Goal: Task Accomplishment & Management: Manage account settings

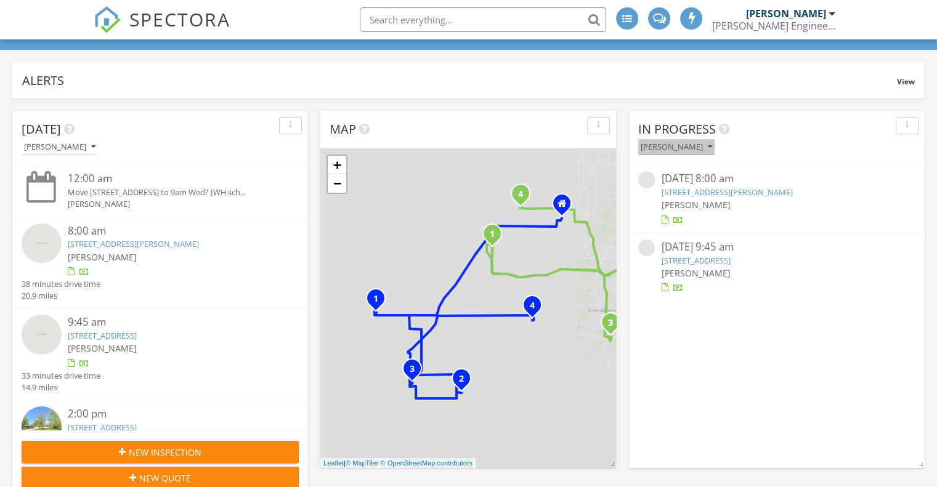
click at [712, 145] on icon "button" at bounding box center [710, 147] width 4 height 9
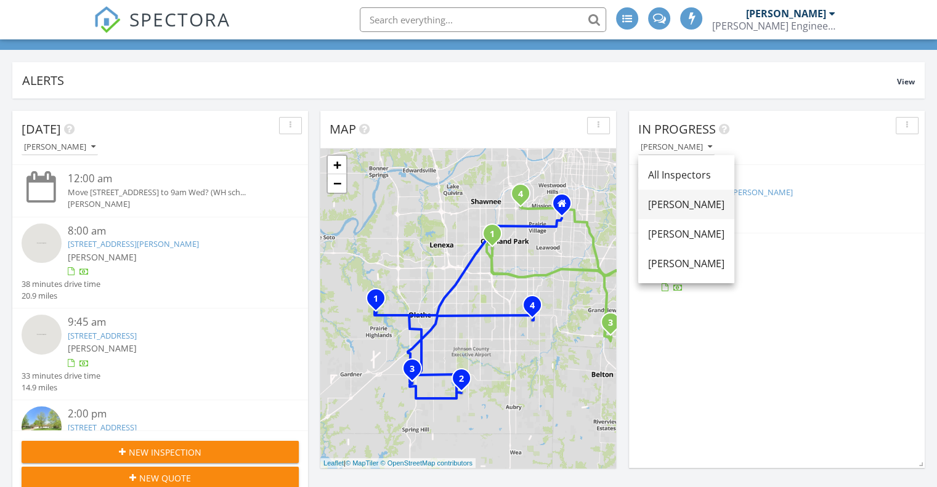
click at [686, 199] on div "Derek Olson" at bounding box center [686, 204] width 76 height 15
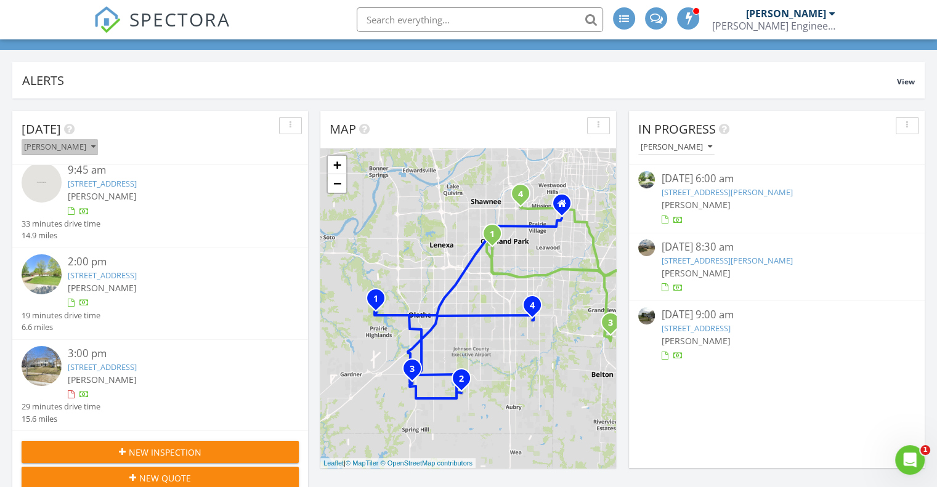
click at [95, 148] on icon "button" at bounding box center [93, 147] width 4 height 9
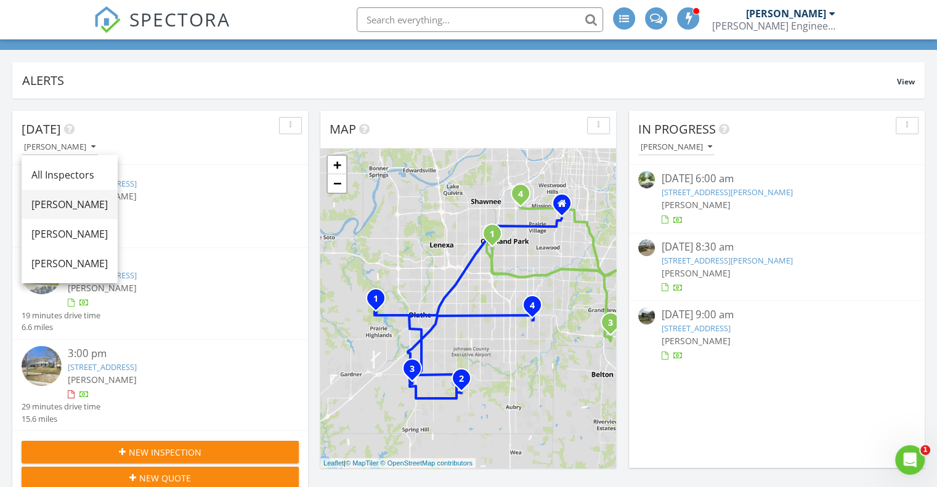
click at [79, 204] on div "[PERSON_NAME]" at bounding box center [69, 204] width 76 height 15
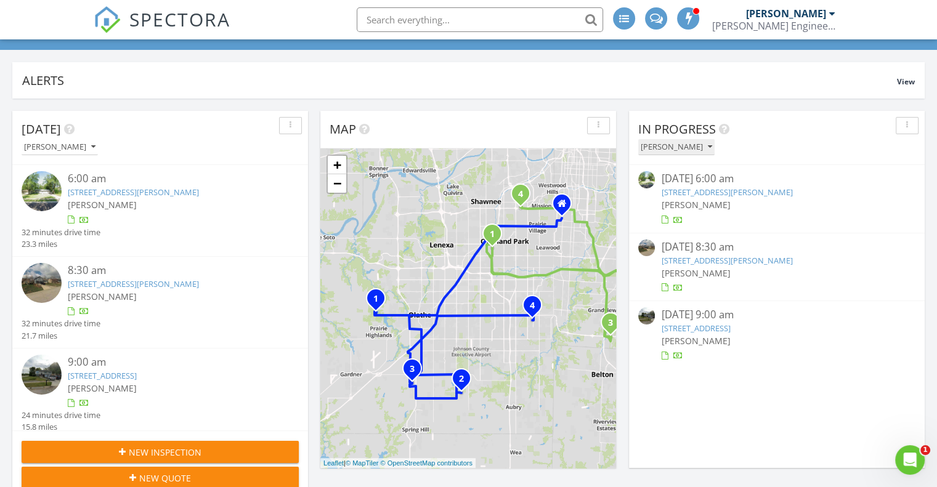
click at [708, 147] on icon "button" at bounding box center [710, 147] width 4 height 9
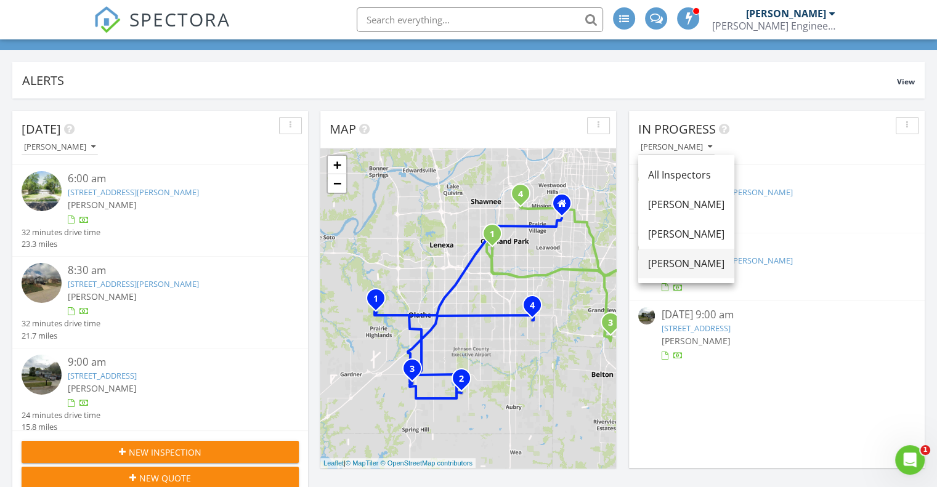
click at [673, 266] on div "[PERSON_NAME]" at bounding box center [686, 263] width 76 height 15
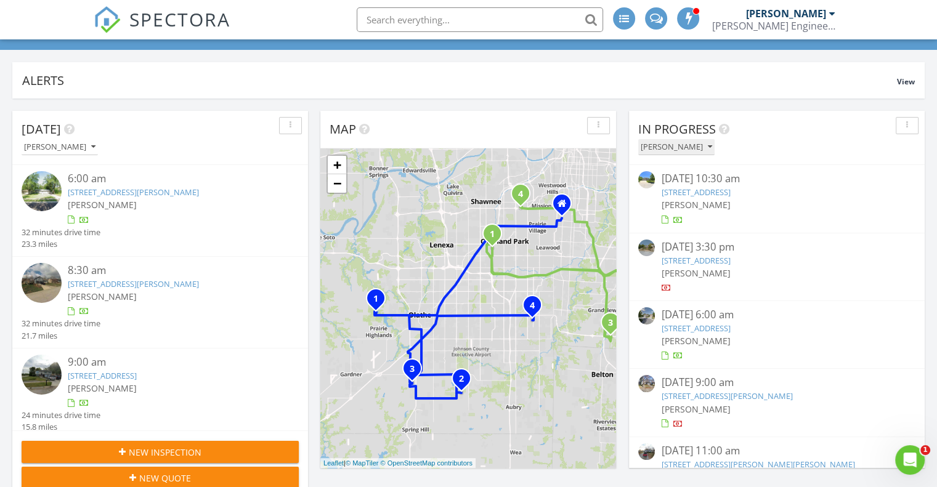
click at [708, 147] on icon "button" at bounding box center [710, 147] width 4 height 9
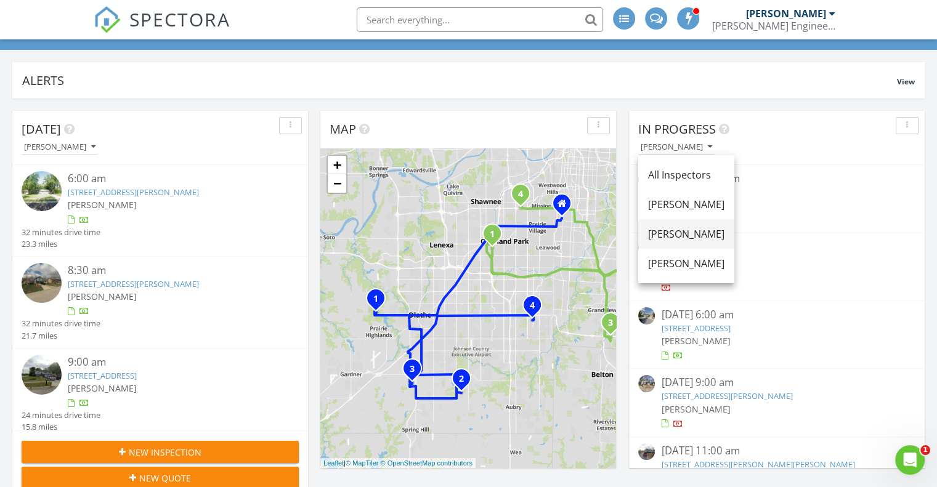
click at [672, 229] on div "[PERSON_NAME]" at bounding box center [686, 234] width 76 height 15
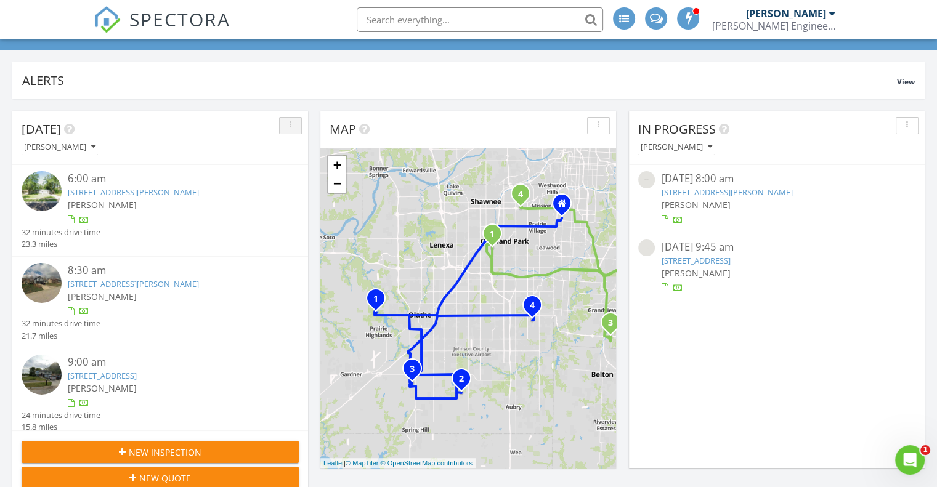
click at [290, 123] on icon "button" at bounding box center [291, 125] width 2 height 9
click at [303, 151] on div "Refresh" at bounding box center [312, 152] width 44 height 15
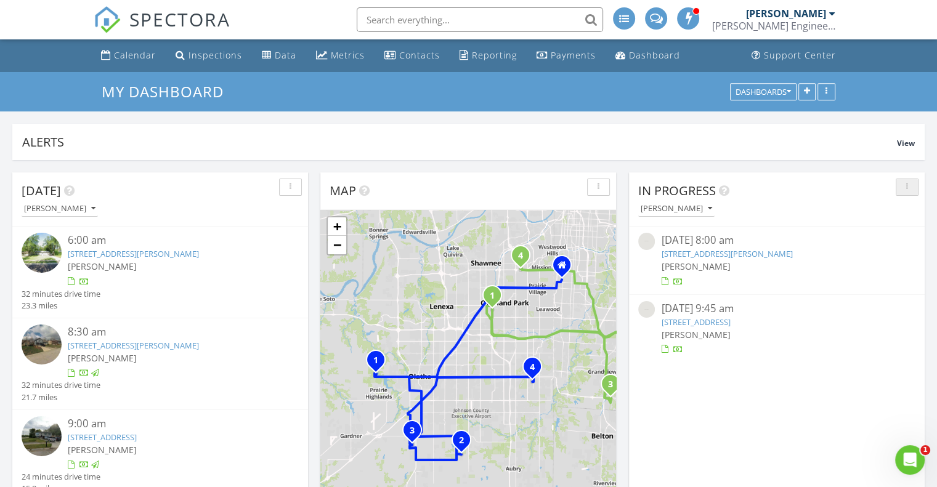
drag, startPoint x: 907, startPoint y: 184, endPoint x: 906, endPoint y: 202, distance: 18.5
click at [907, 184] on icon "button" at bounding box center [907, 187] width 2 height 9
click at [904, 206] on link "Refresh" at bounding box center [896, 215] width 64 height 30
click at [904, 188] on div "button" at bounding box center [907, 187] width 12 height 9
click at [902, 209] on div "Refresh" at bounding box center [896, 214] width 44 height 15
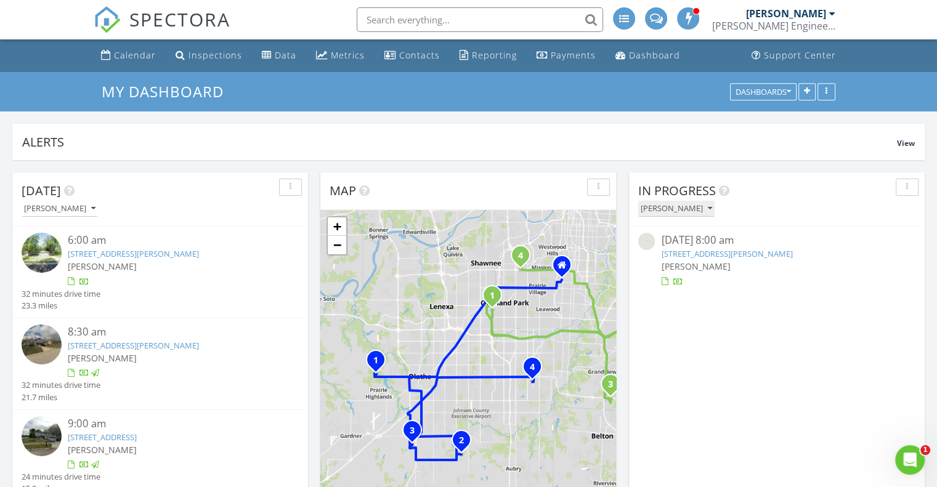
click at [712, 207] on icon "button" at bounding box center [710, 209] width 4 height 9
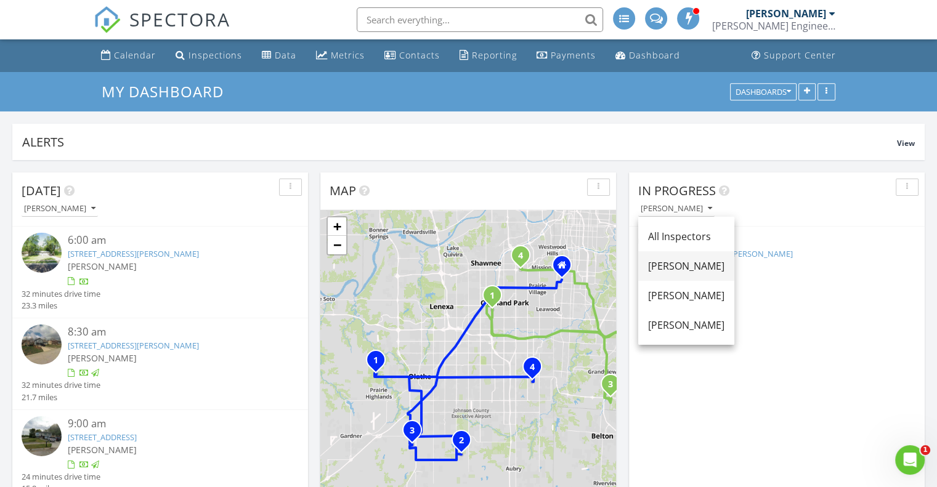
click at [689, 262] on div "[PERSON_NAME]" at bounding box center [686, 266] width 76 height 15
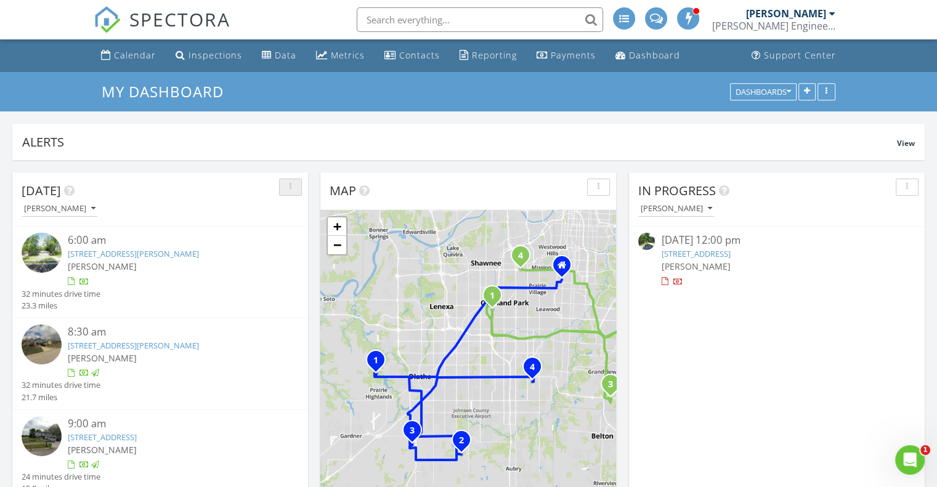
drag, startPoint x: 291, startPoint y: 192, endPoint x: 296, endPoint y: 204, distance: 12.7
click at [291, 192] on button "button" at bounding box center [290, 187] width 23 height 17
click at [297, 206] on link "Refresh" at bounding box center [312, 215] width 64 height 30
click at [708, 210] on icon "button" at bounding box center [710, 209] width 4 height 9
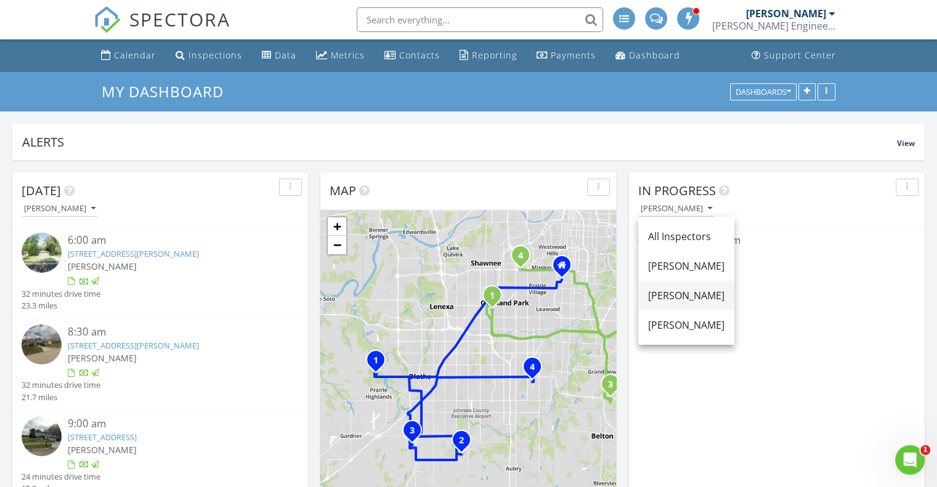
click at [670, 294] on div "[PERSON_NAME]" at bounding box center [686, 295] width 76 height 15
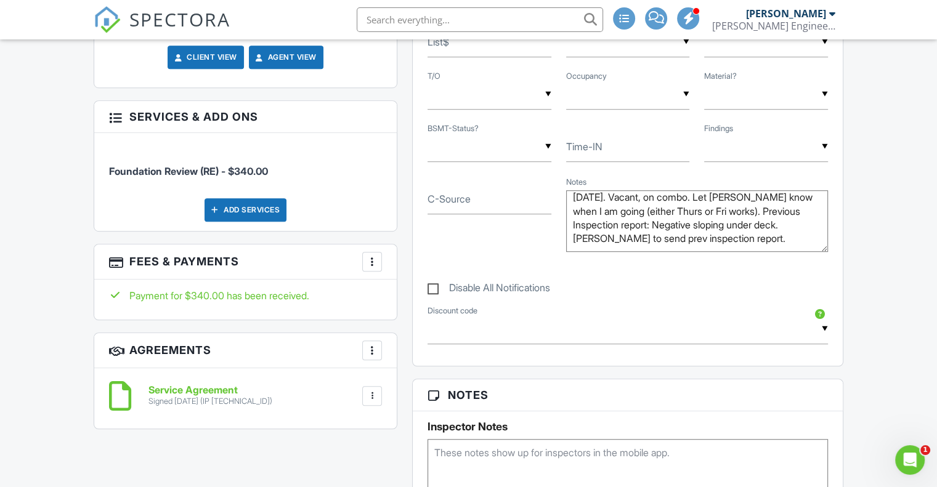
scroll to position [801, 0]
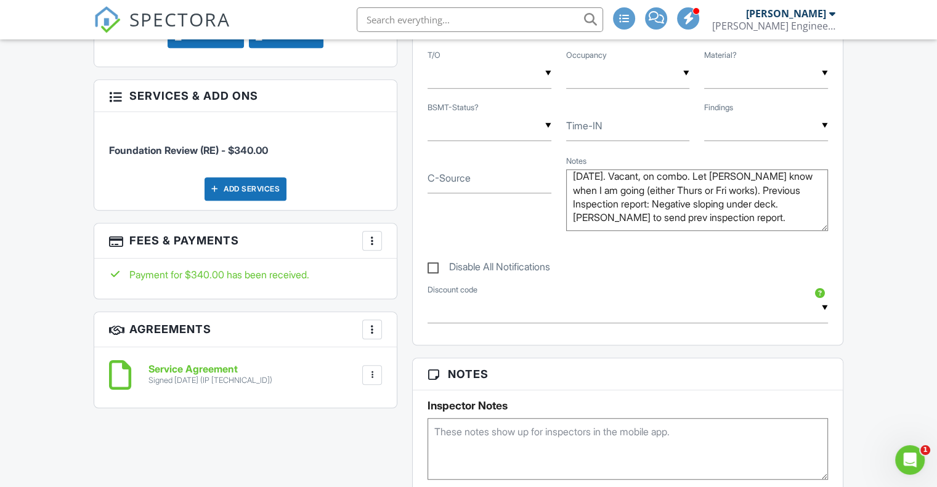
click at [759, 216] on textarea "(Annie's sister, Beth) WH was on Wednesday. Vacant, on combo. Let Lindsay know …" at bounding box center [697, 200] width 262 height 62
paste textarea "can you look at the support post out front? It’s wobbly. Also inspector asked w…"
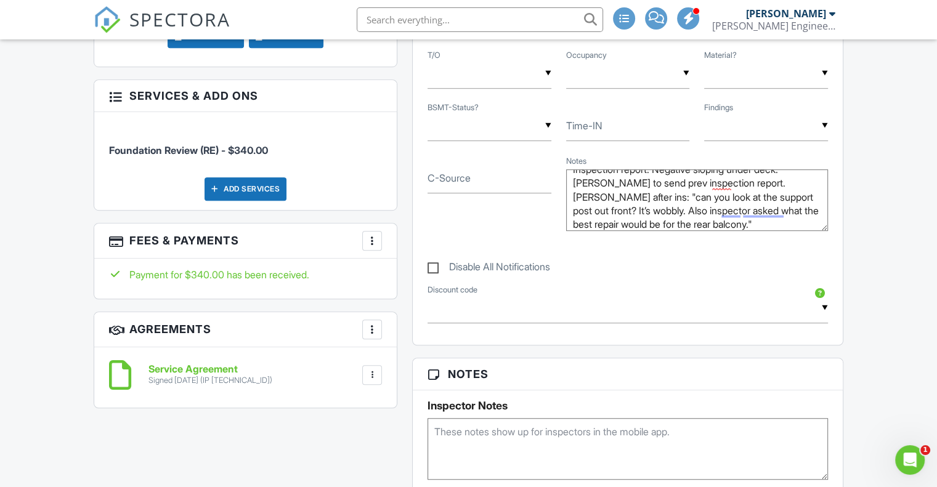
type textarea "(Annie's sister, Beth) WH was on Wednesday. Vacant, on combo. Let Lindsay know …"
click at [893, 266] on div "Calendar Inspections Data Metrics Contacts Reporting Payments Dashboard Support…" at bounding box center [468, 433] width 937 height 2388
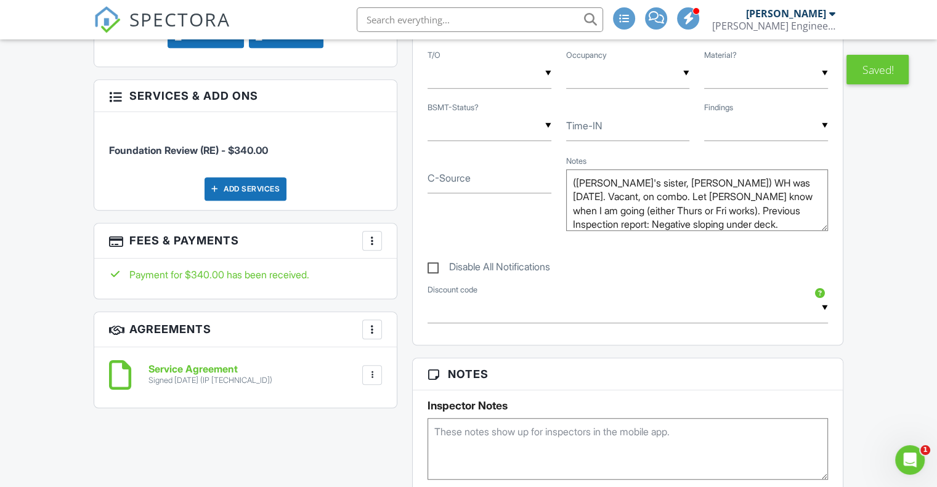
scroll to position [0, 0]
click at [875, 208] on div "Calendar Inspections Data Metrics Contacts Reporting Payments Dashboard Support…" at bounding box center [468, 433] width 937 height 2388
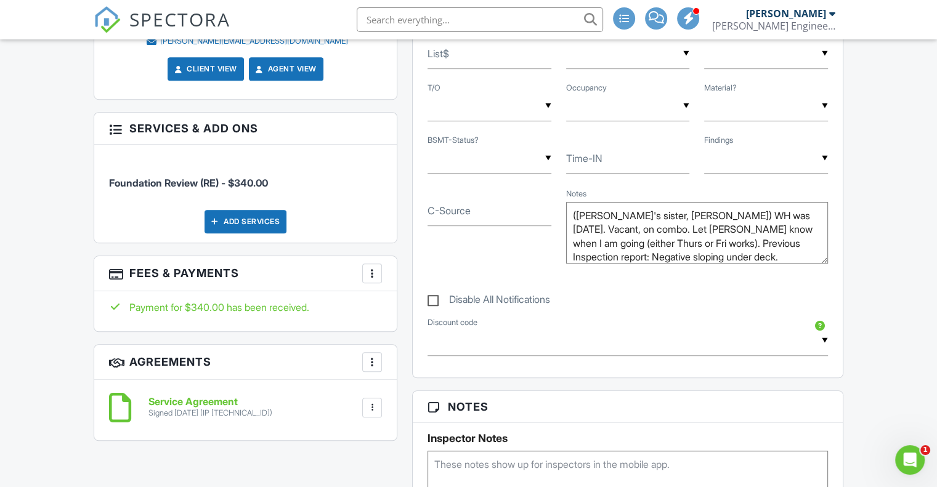
scroll to position [739, 0]
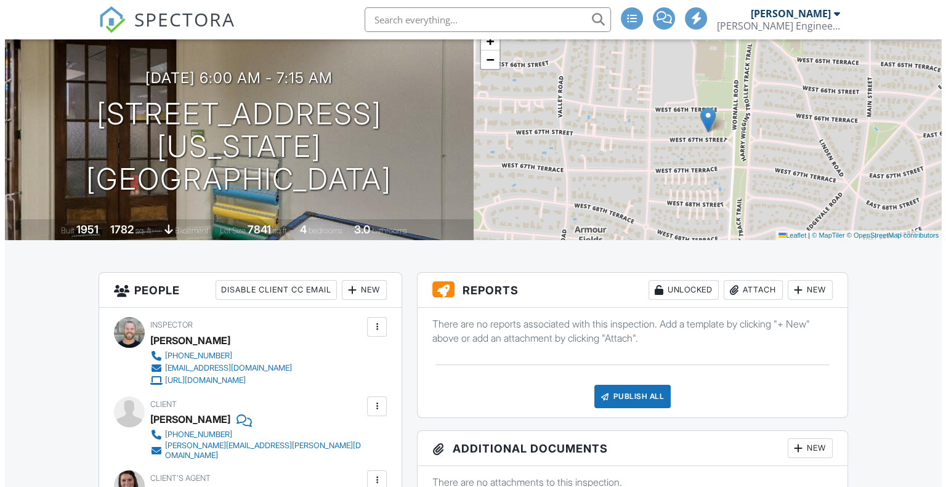
scroll to position [62, 0]
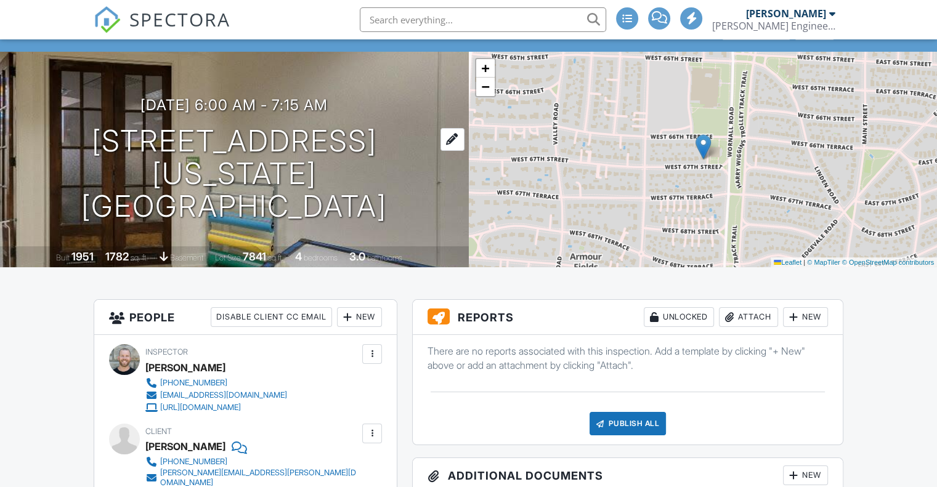
click at [202, 150] on h1 "[STREET_ADDRESS] [US_STATE][GEOGRAPHIC_DATA]" at bounding box center [234, 173] width 429 height 97
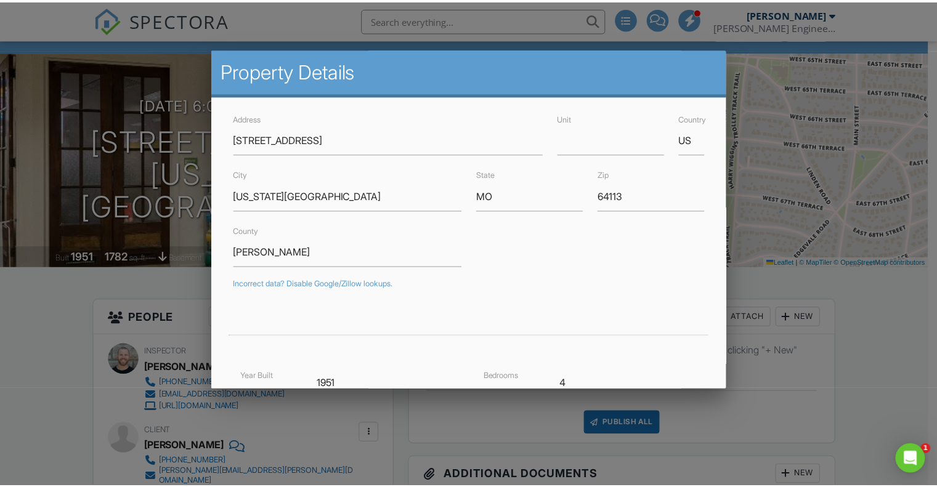
scroll to position [0, 0]
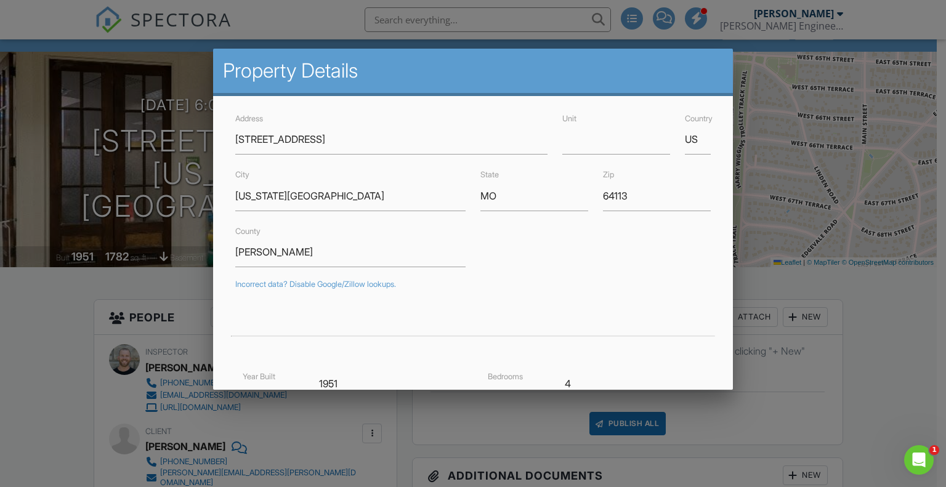
click at [71, 334] on div at bounding box center [473, 242] width 946 height 609
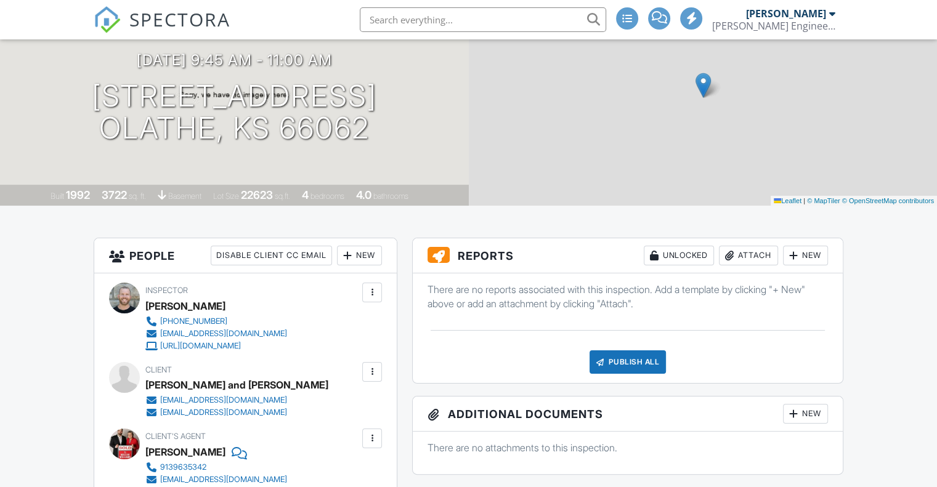
click at [747, 260] on div "Attach" at bounding box center [748, 256] width 59 height 20
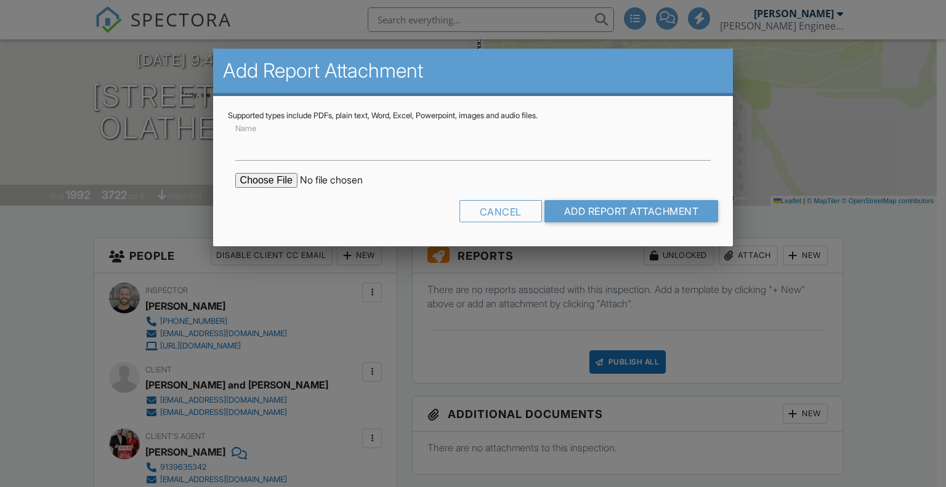
click at [275, 182] on input "file" at bounding box center [339, 180] width 209 height 15
type input "C:\fakepath\SE_14440 West 187th Terrace, Olathe, KS 66062.pdf"
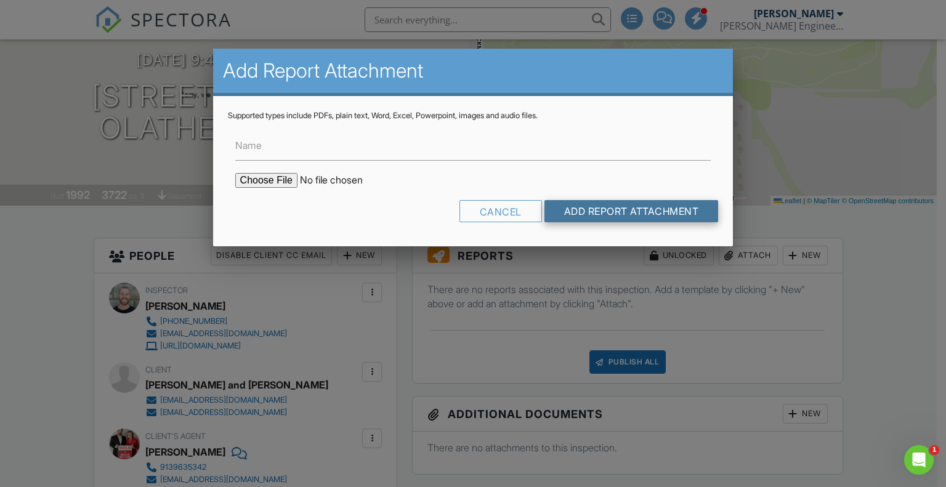
click at [596, 214] on input "Add Report Attachment" at bounding box center [632, 211] width 174 height 22
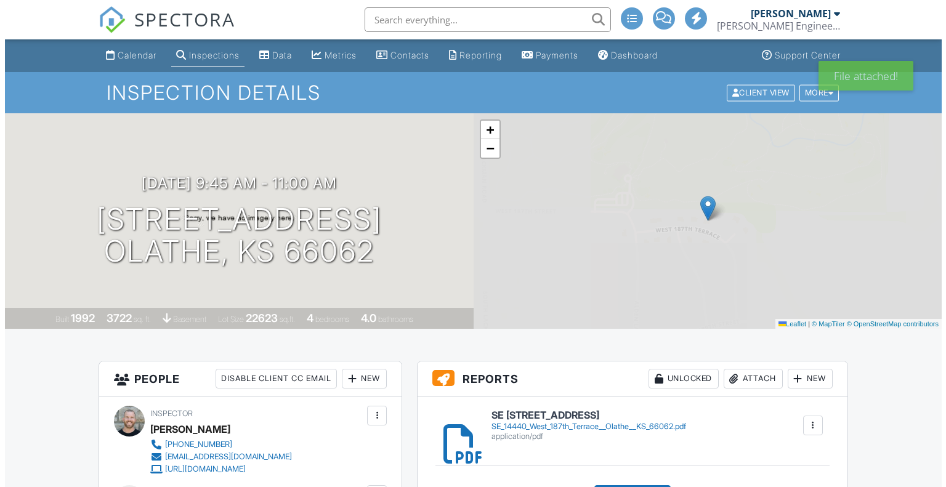
scroll to position [370, 0]
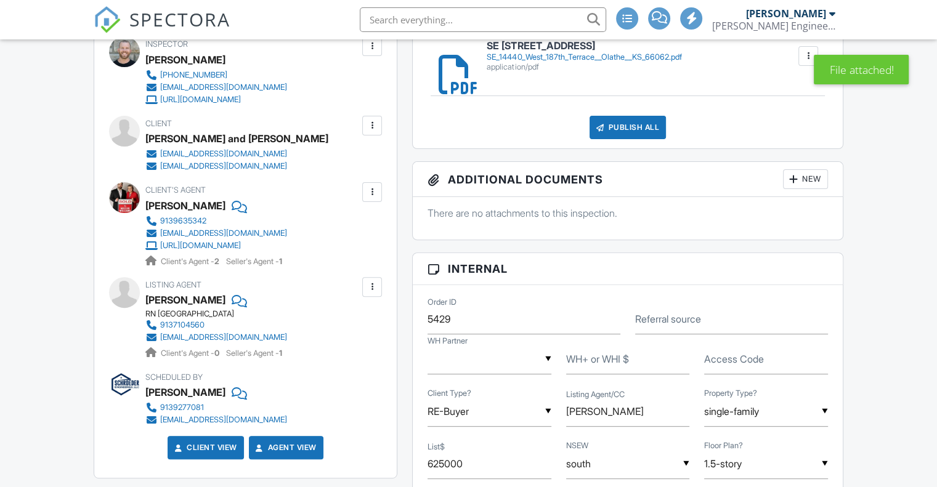
click at [618, 128] on div "Publish All" at bounding box center [628, 127] width 77 height 23
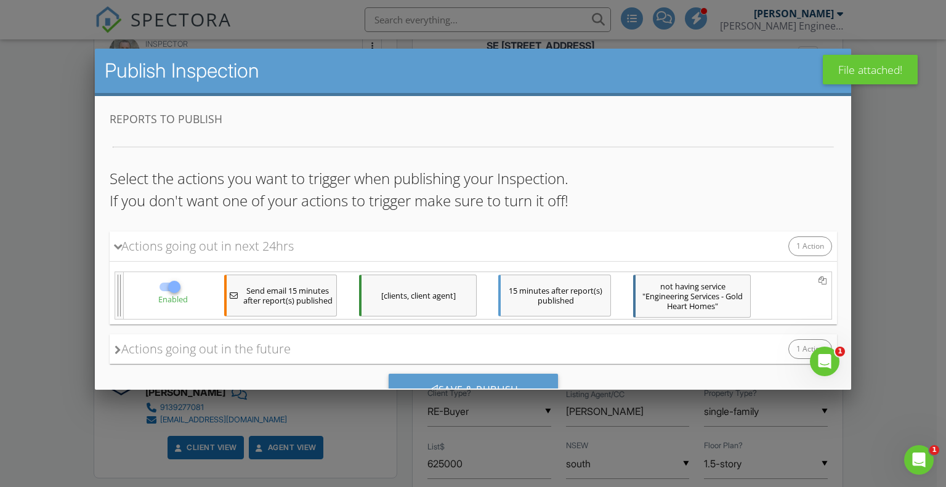
scroll to position [0, 0]
click at [530, 290] on div "15 minutes after report(s) published" at bounding box center [554, 296] width 113 height 42
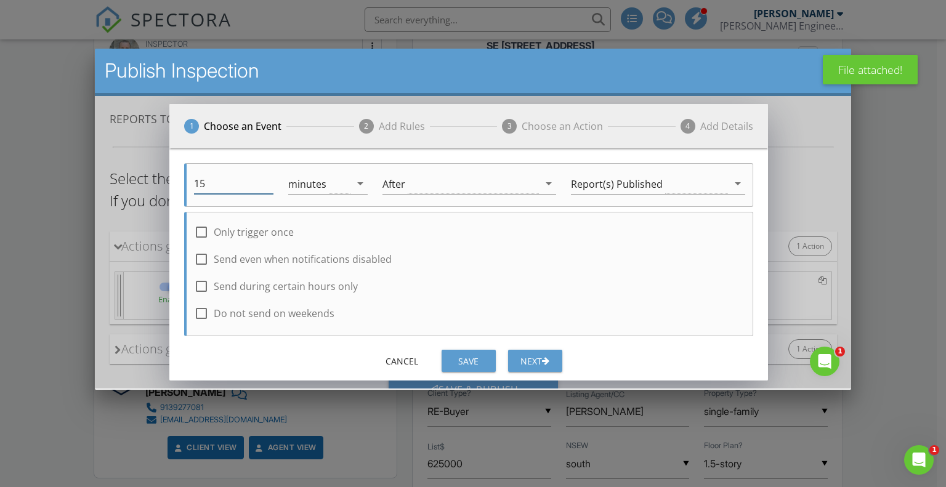
click at [229, 180] on input "15" at bounding box center [232, 184] width 79 height 20
type input "1"
click at [461, 359] on div "Save" at bounding box center [468, 361] width 34 height 13
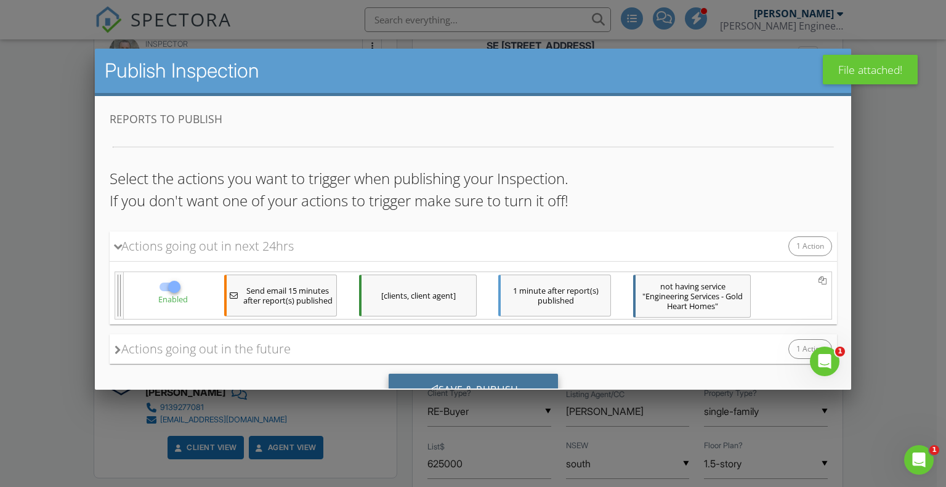
click at [472, 377] on div "Save & Publish" at bounding box center [472, 390] width 169 height 33
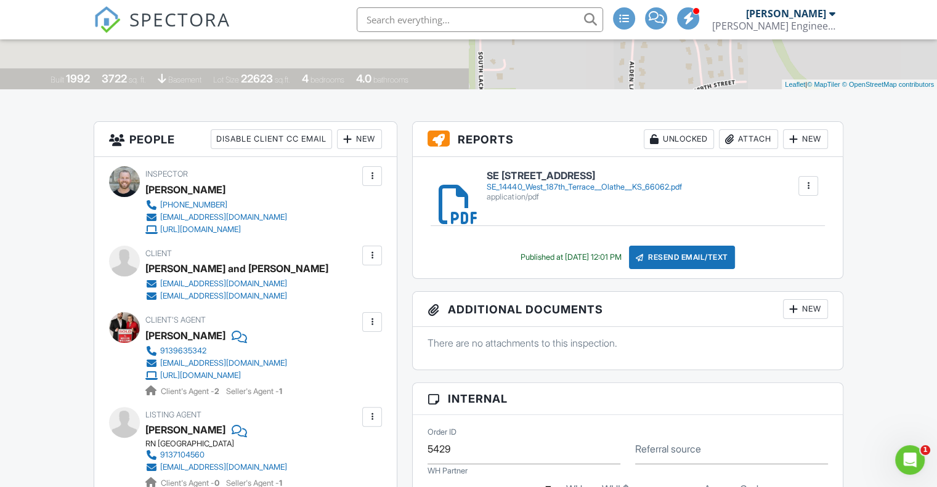
scroll to position [206, 0]
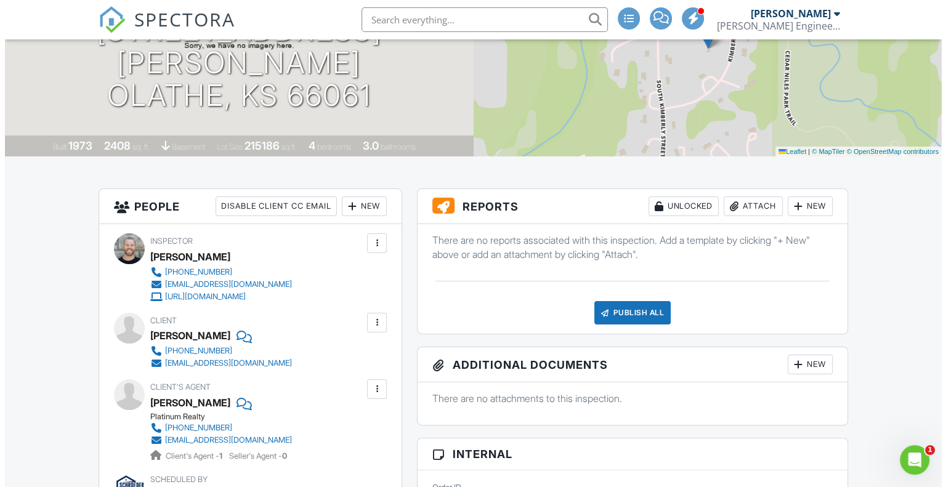
scroll to position [246, 0]
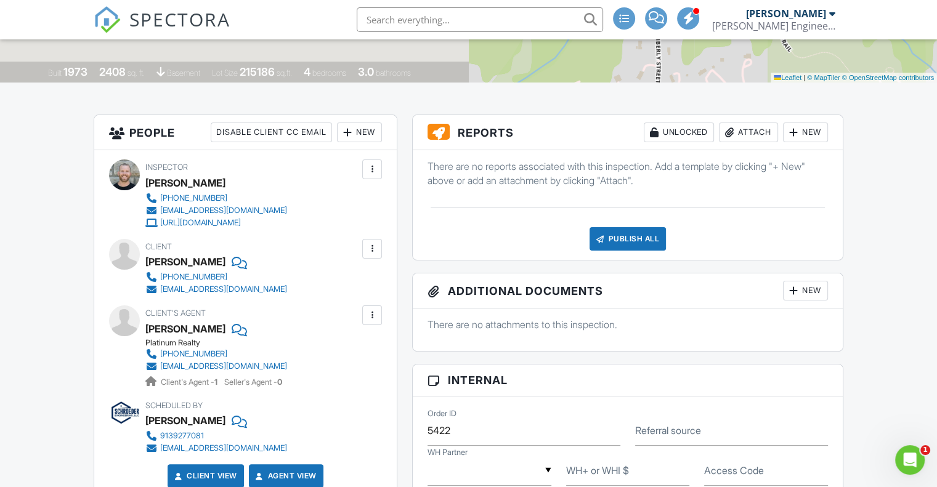
click at [737, 130] on div "Attach" at bounding box center [748, 133] width 59 height 20
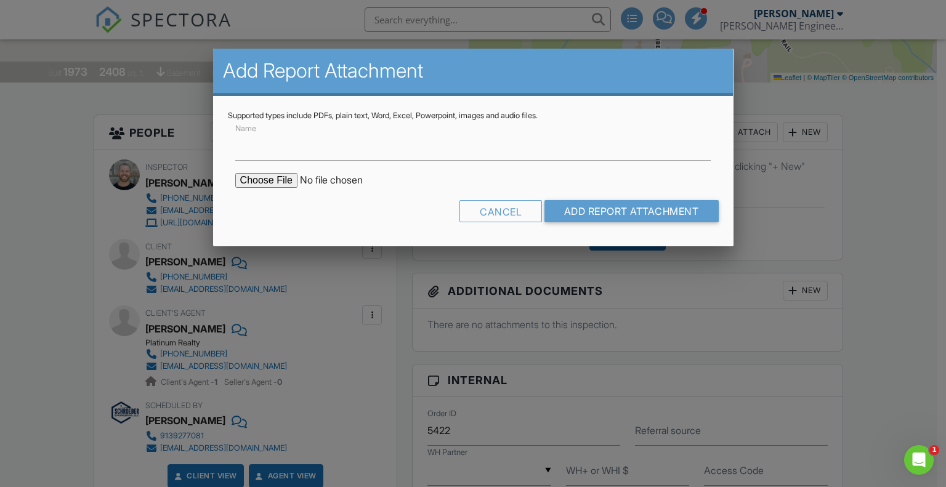
click at [270, 179] on input "file" at bounding box center [339, 180] width 209 height 15
type input "C:\fakepath\SE_13340 Kimberly Circle, Olathe, KS 66061.pdf"
click at [577, 210] on input "Add Report Attachment" at bounding box center [632, 211] width 174 height 22
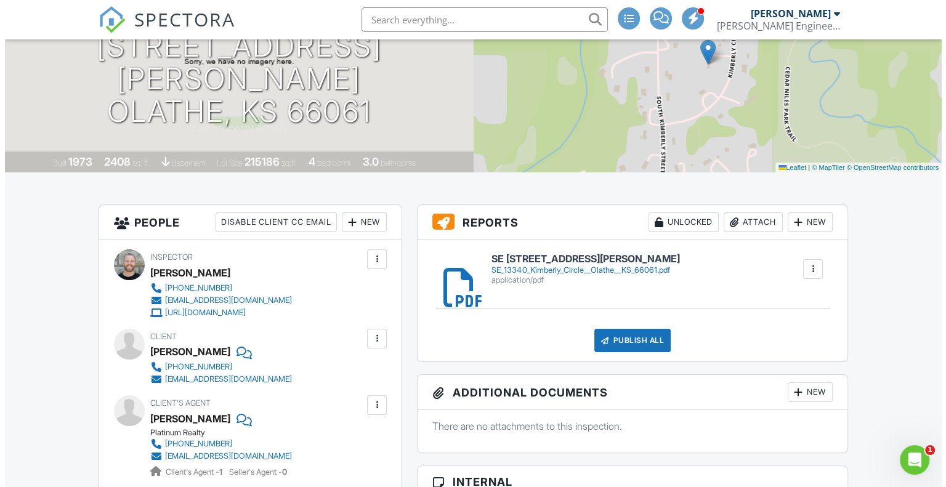
scroll to position [185, 0]
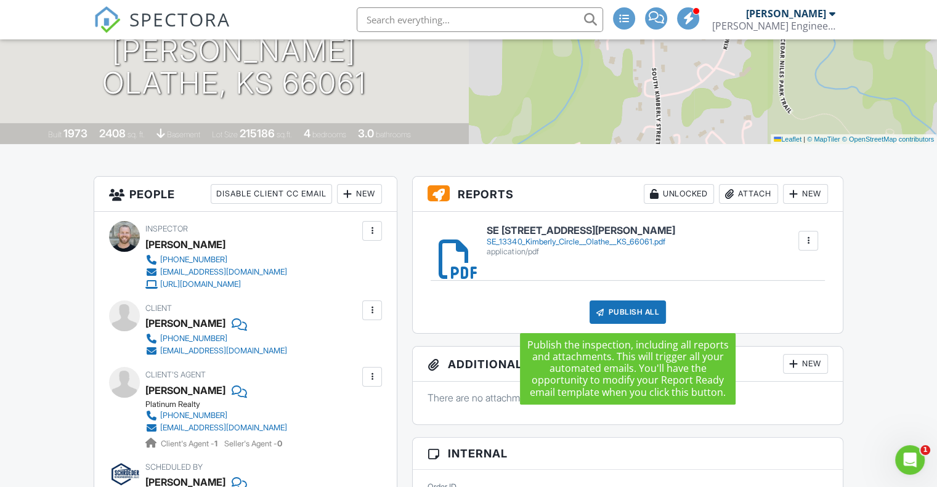
click at [623, 313] on div "Publish All" at bounding box center [628, 312] width 77 height 23
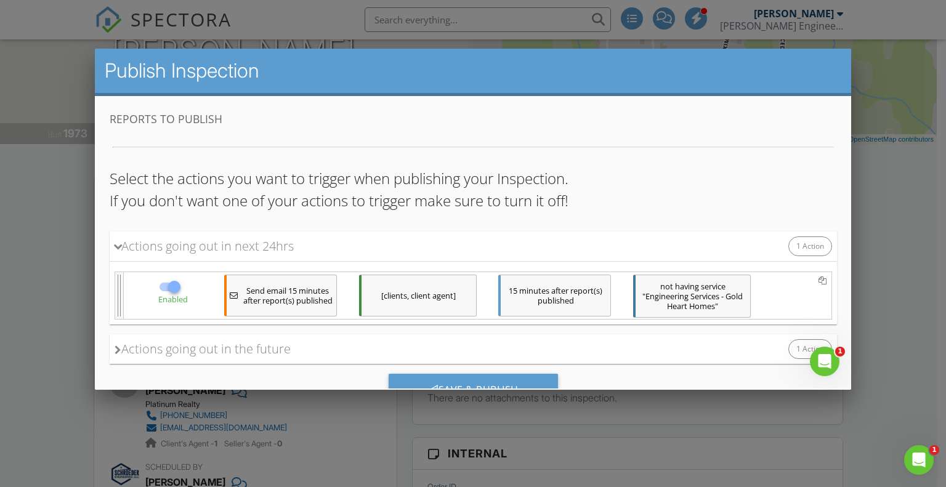
scroll to position [0, 0]
click at [543, 293] on div "15 minutes after report(s) published" at bounding box center [554, 296] width 113 height 42
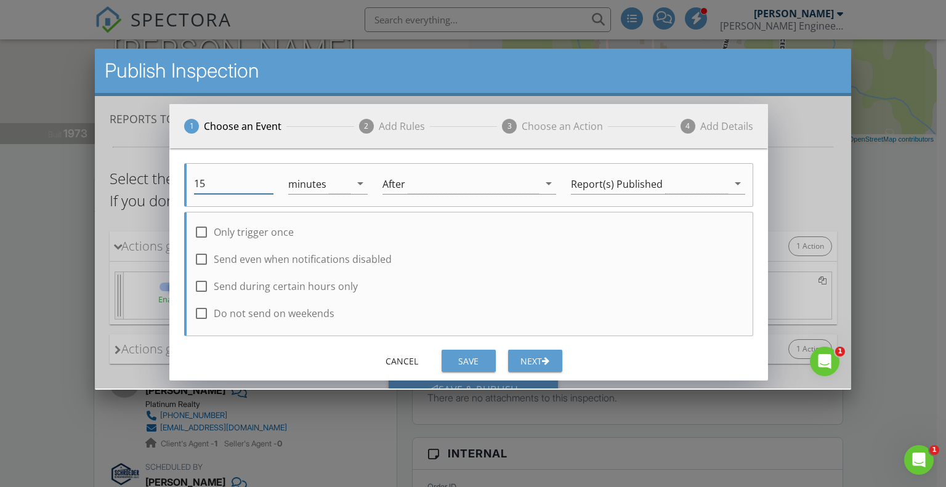
click at [260, 188] on input "15" at bounding box center [232, 184] width 79 height 20
type input "1"
click at [469, 357] on div "Save" at bounding box center [468, 361] width 34 height 13
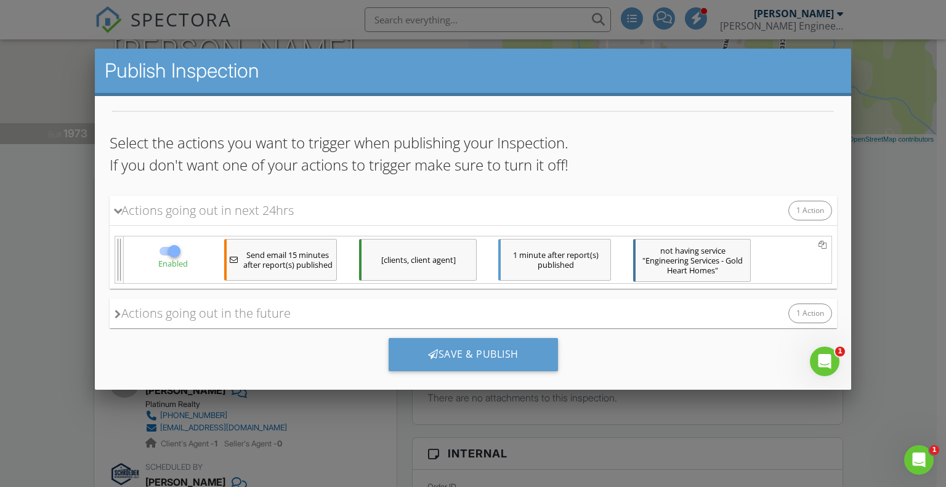
scroll to position [53, 0]
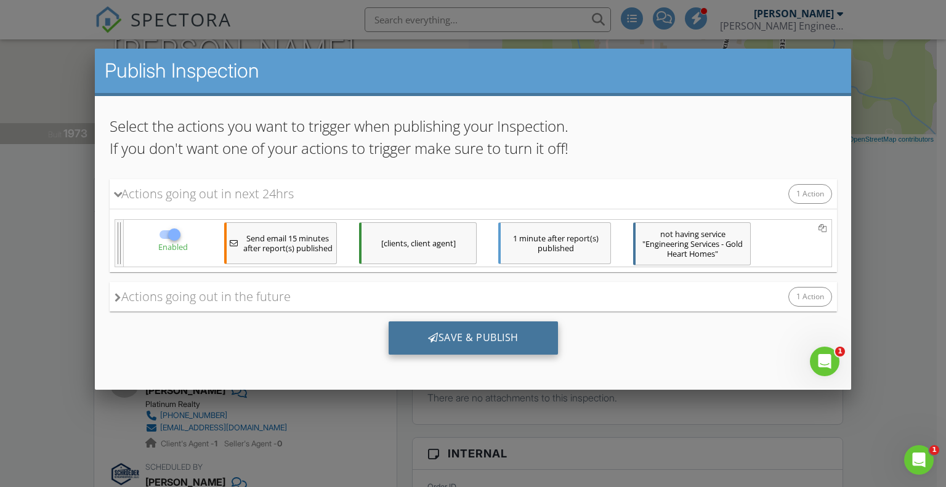
click at [466, 336] on div "Save & Publish" at bounding box center [472, 338] width 169 height 33
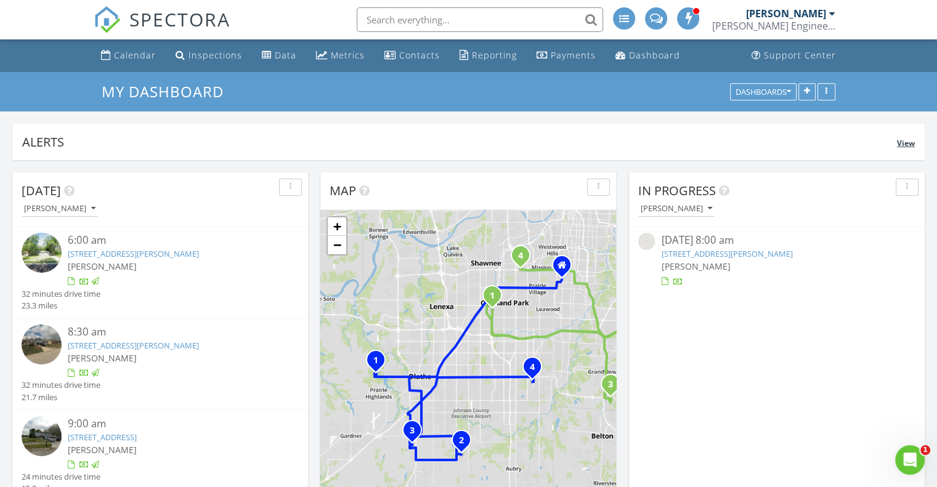
scroll to position [1233, 956]
click at [900, 184] on button "button" at bounding box center [907, 187] width 23 height 17
click at [899, 209] on div "Refresh" at bounding box center [896, 214] width 44 height 15
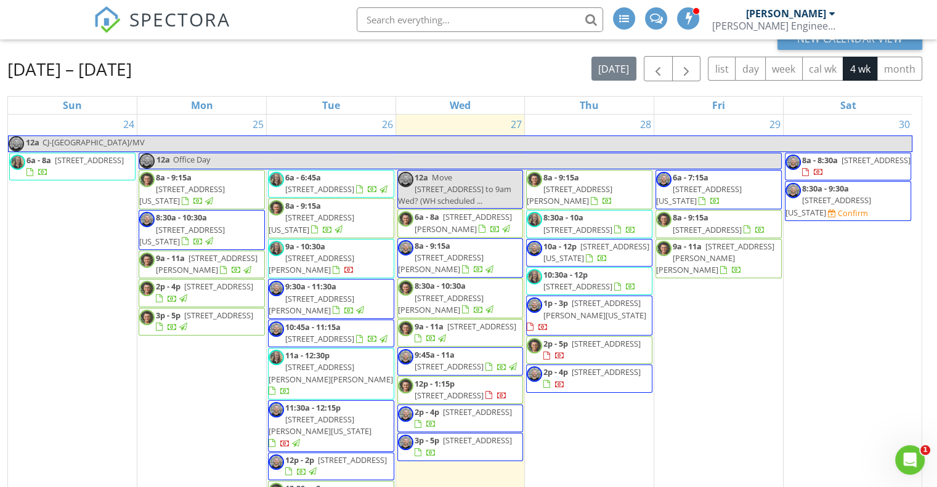
scroll to position [41, 0]
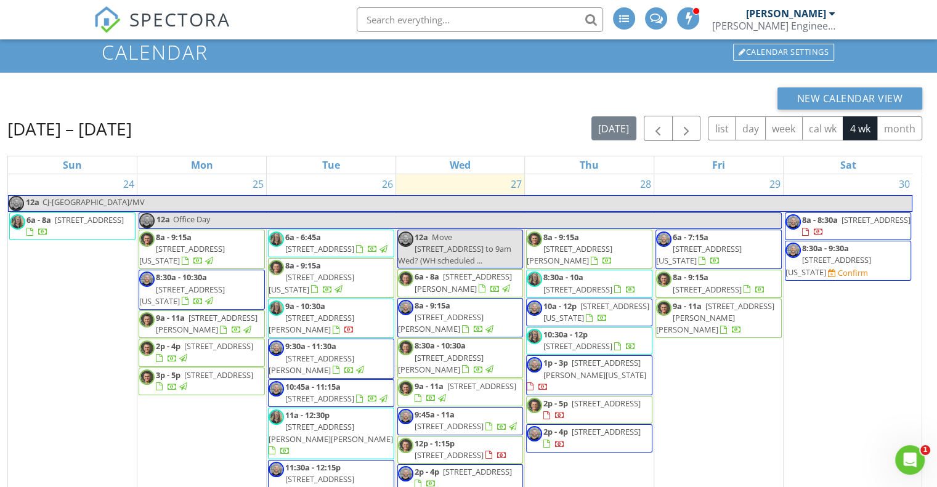
click at [299, 110] on div "New Calendar View Aug 24 – Sep 20, 2025 today list day week cal wk 4 wk month S…" at bounding box center [464, 345] width 915 height 516
click at [760, 131] on button "day" at bounding box center [750, 128] width 31 height 24
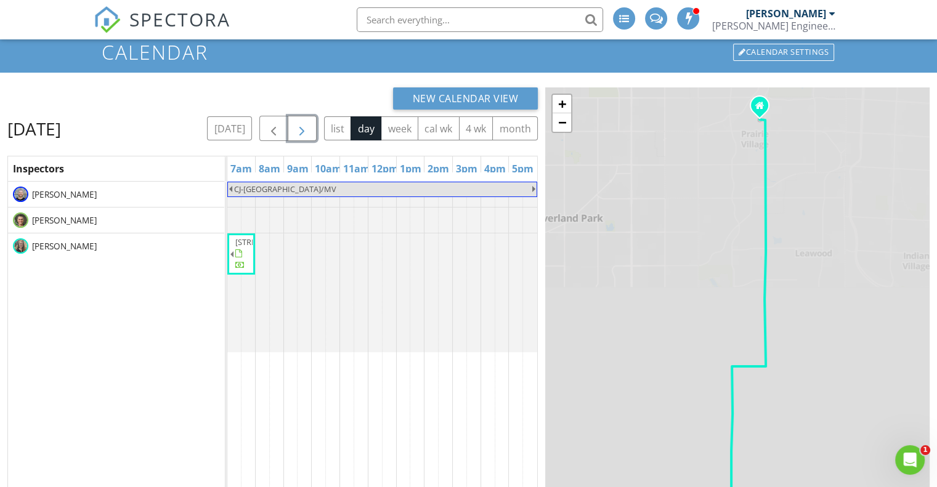
click at [298, 128] on span "button" at bounding box center [301, 128] width 15 height 15
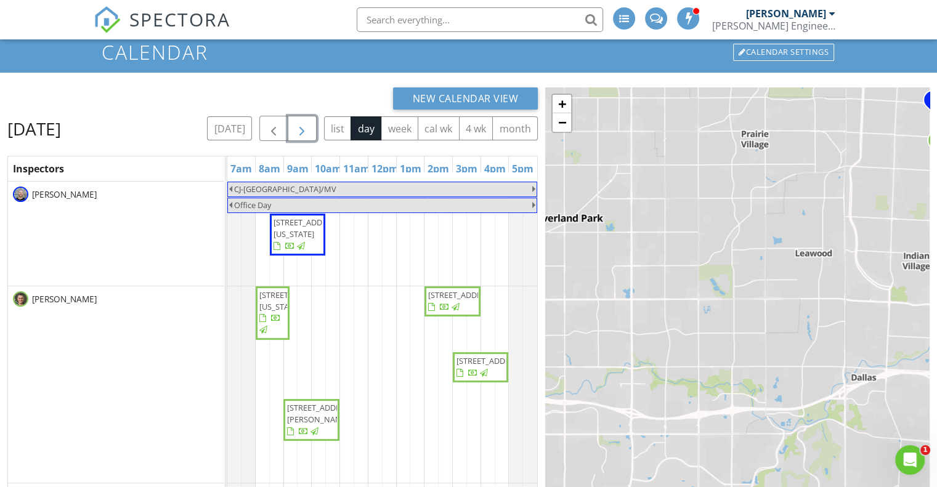
click at [301, 126] on span "button" at bounding box center [301, 128] width 15 height 15
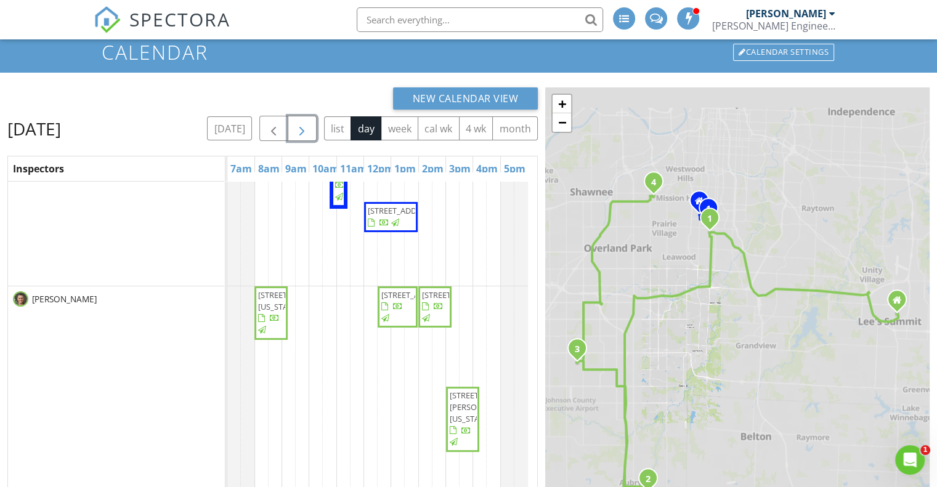
click at [301, 126] on span "button" at bounding box center [301, 128] width 15 height 15
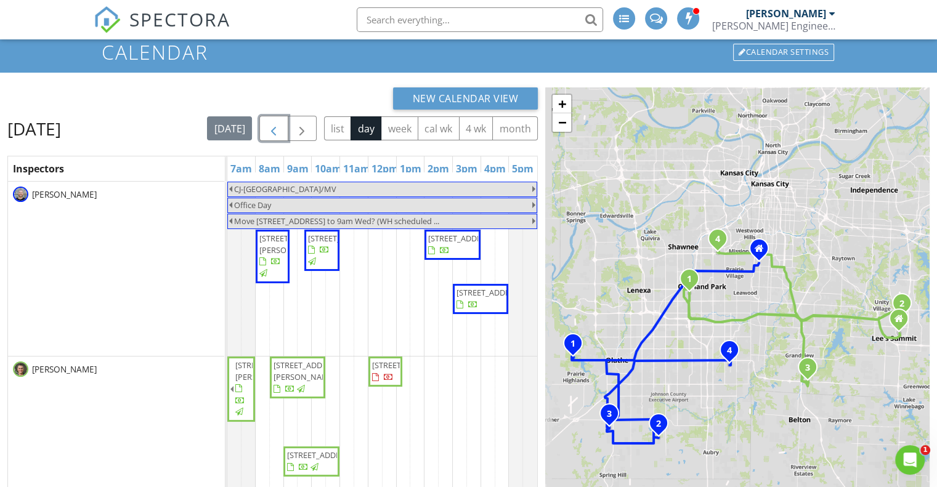
click at [288, 126] on button "button" at bounding box center [273, 128] width 29 height 25
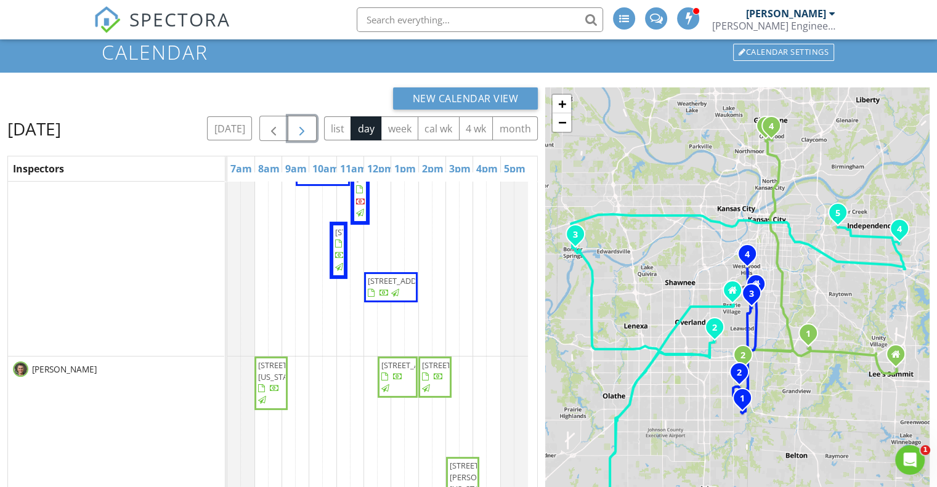
click at [290, 121] on button "button" at bounding box center [302, 128] width 29 height 25
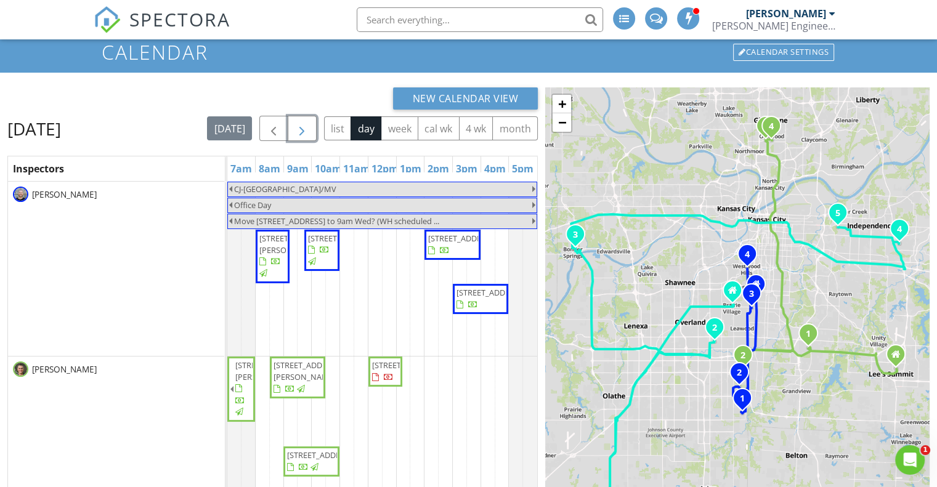
click at [309, 126] on span "button" at bounding box center [301, 128] width 15 height 15
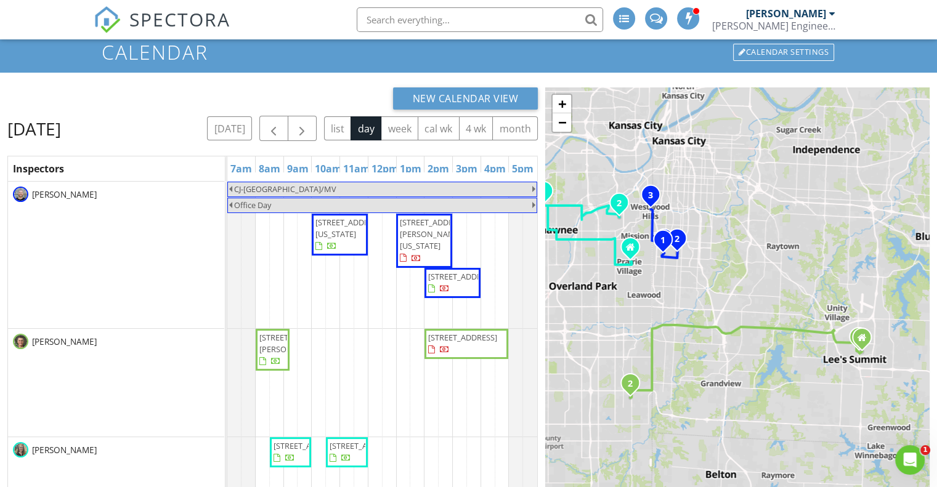
drag, startPoint x: 821, startPoint y: 347, endPoint x: 763, endPoint y: 279, distance: 89.1
click at [763, 279] on div "1 2 1 2 3 1 2 + − Southeast 1st Street, Northeast Green Street, I 470; US 50, S…" at bounding box center [737, 345] width 384 height 516
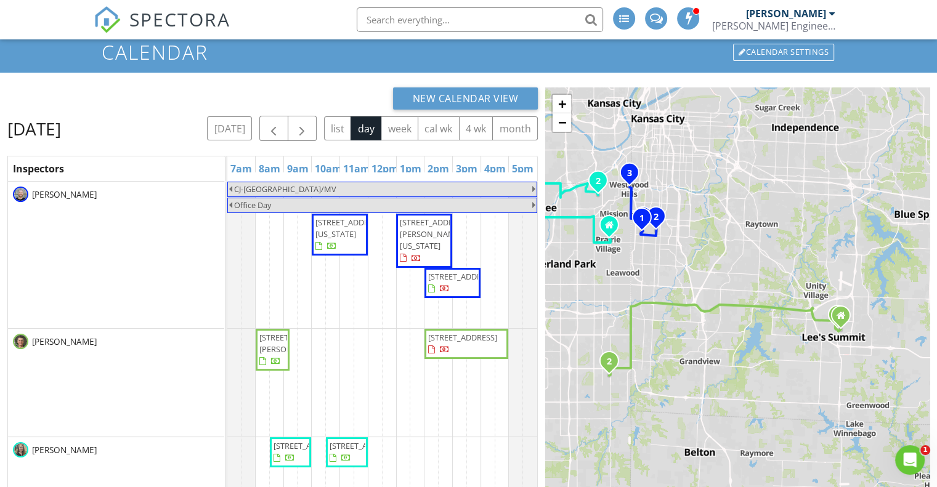
click at [559, 102] on link "+" at bounding box center [562, 104] width 18 height 18
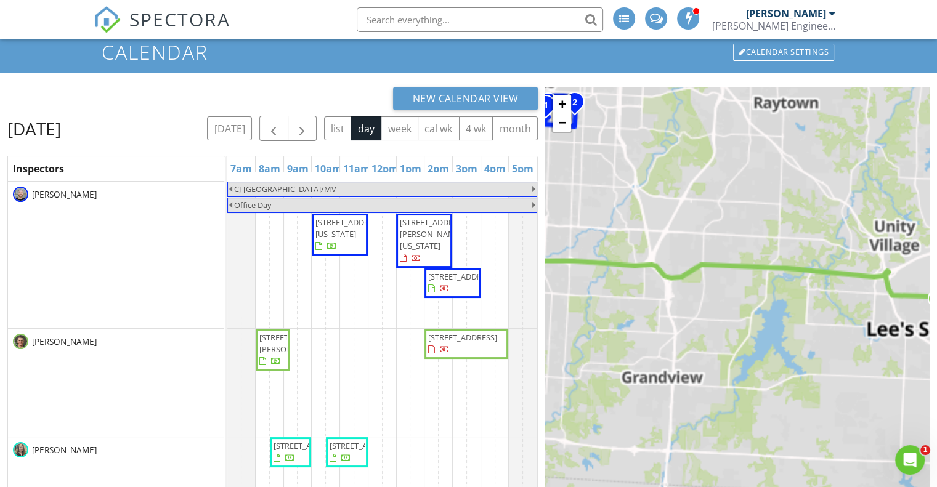
scroll to position [128, 0]
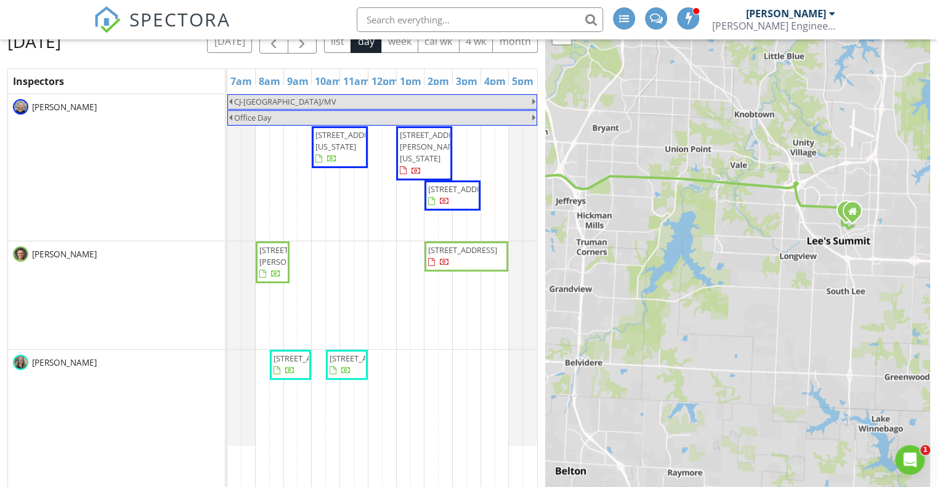
drag, startPoint x: 774, startPoint y: 241, endPoint x: 665, endPoint y: 235, distance: 109.8
click at [663, 236] on div "1 2 1 2 3 1 2 + − Southeast 1st Street, Northeast Green Street, I 470; US 50, S…" at bounding box center [737, 258] width 384 height 516
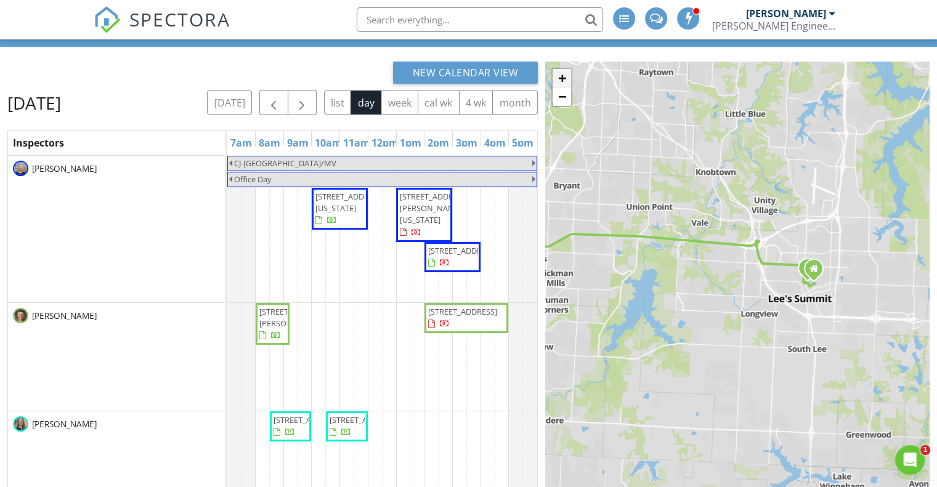
click at [565, 81] on link "+" at bounding box center [562, 78] width 18 height 18
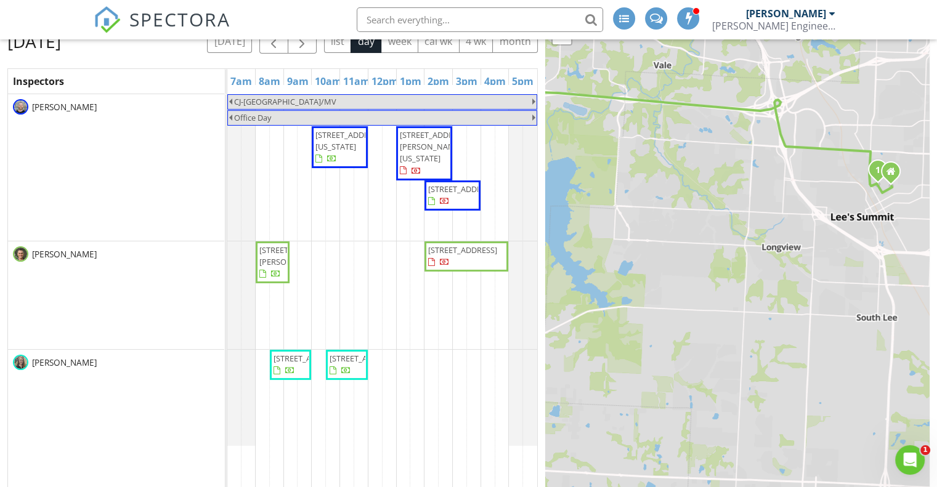
click at [873, 169] on span "1" at bounding box center [878, 170] width 28 height 28
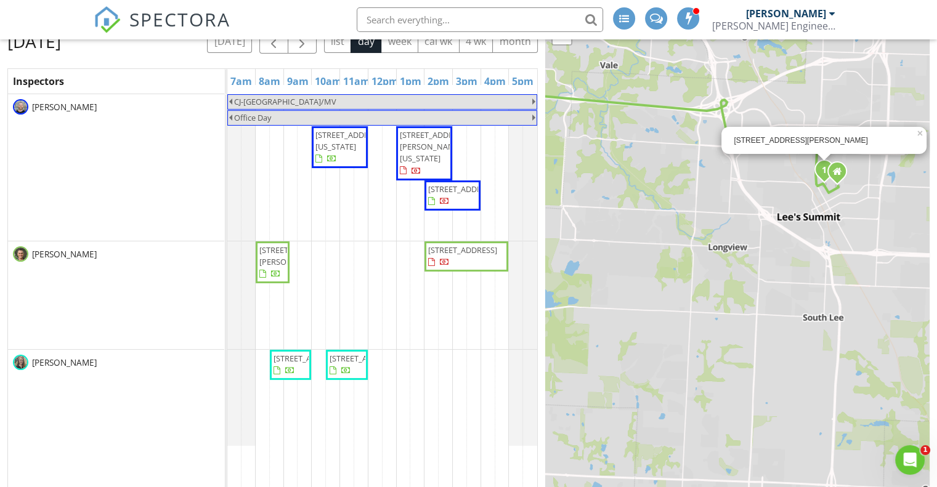
click at [772, 140] on div "115 Northeast Green Street , Lee's Summit, MO 64063" at bounding box center [824, 141] width 180 height 10
copy div "115 Northeast Green Street , Lee's Summit, MO 64063"
click at [840, 171] on icon at bounding box center [837, 172] width 9 height 10
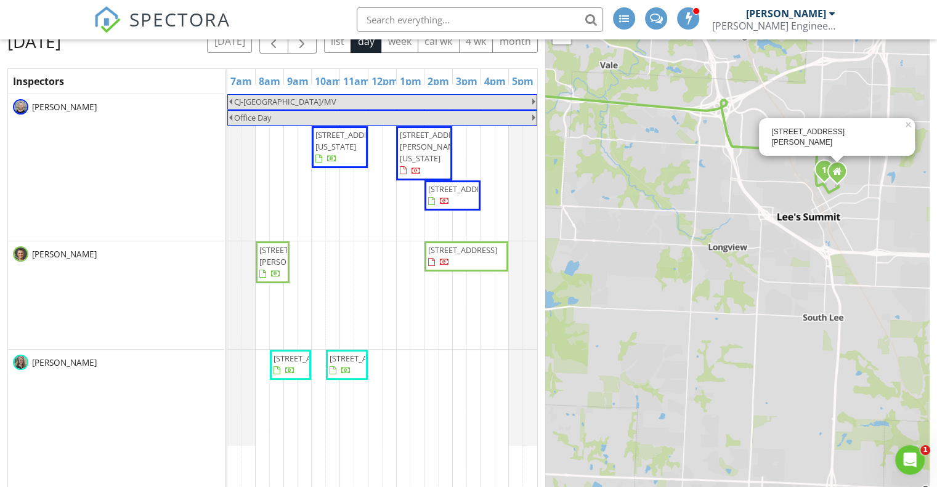
click at [813, 144] on div "310 SE 1st St, Lee's Summit MO 64063" at bounding box center [836, 137] width 131 height 21
copy div "310 SE 1st St, Lee's Summit MO 64063"
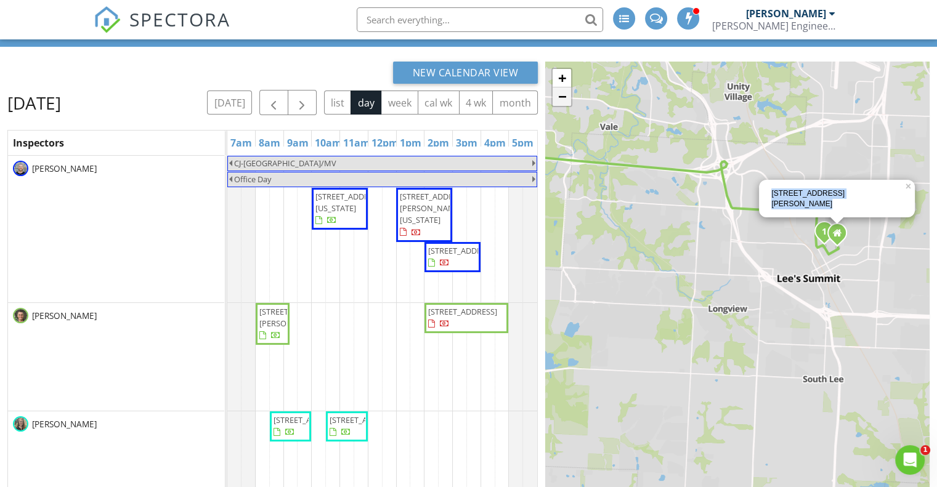
click at [561, 100] on link "−" at bounding box center [562, 96] width 18 height 18
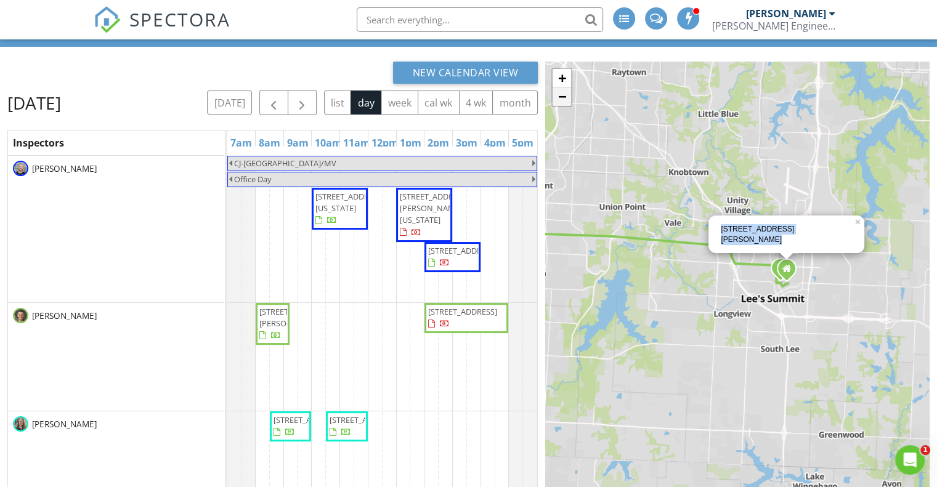
click at [565, 98] on link "−" at bounding box center [562, 96] width 18 height 18
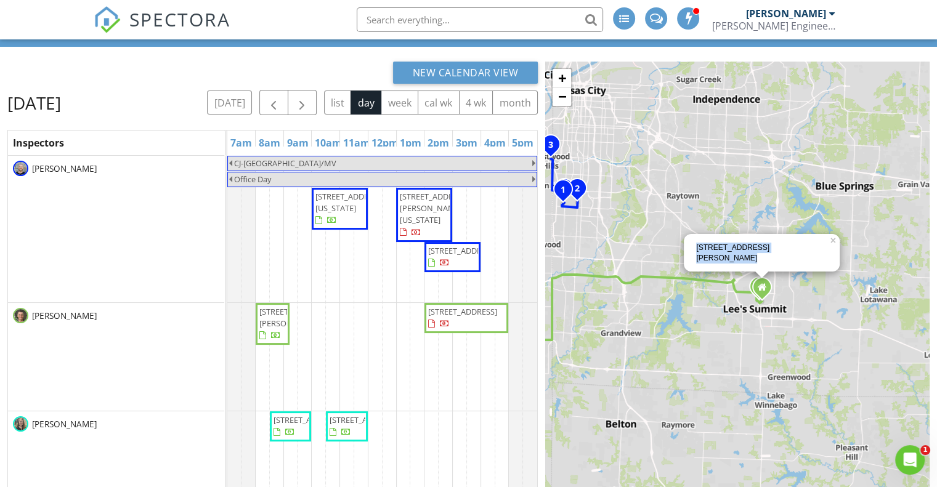
scroll to position [67, 0]
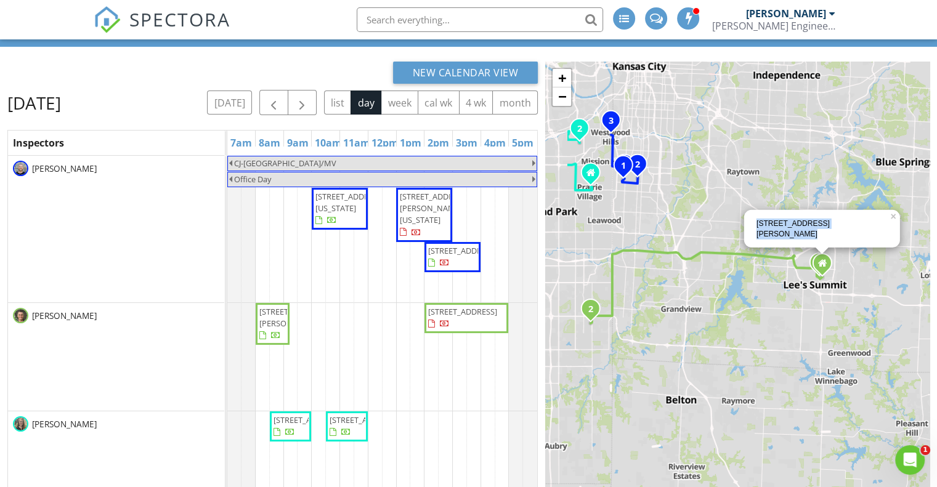
drag, startPoint x: 599, startPoint y: 314, endPoint x: 699, endPoint y: 270, distance: 109.0
click at [699, 270] on div "1 2 1 2 3 1 2 310 SE 1st St, Lee's Summit MO 64063 × + − Southeast 1st Street, …" at bounding box center [737, 320] width 384 height 516
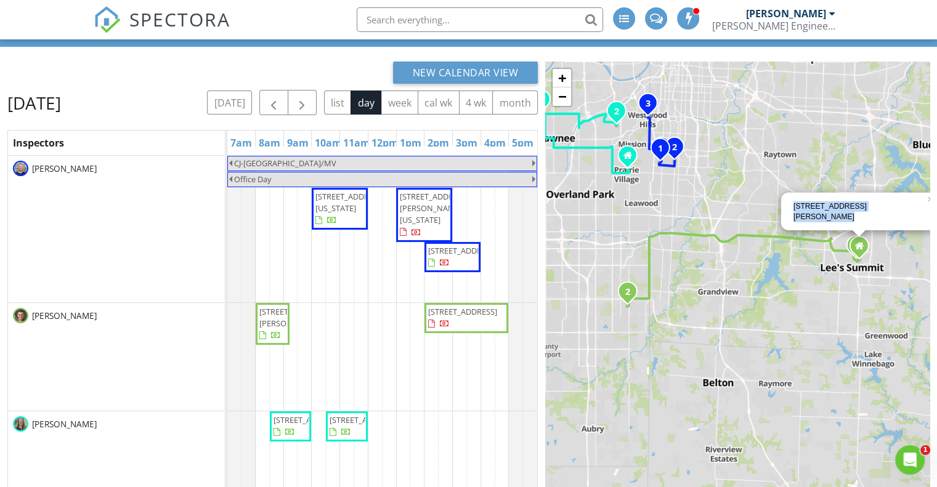
click at [626, 288] on icon "2" at bounding box center [627, 292] width 5 height 9
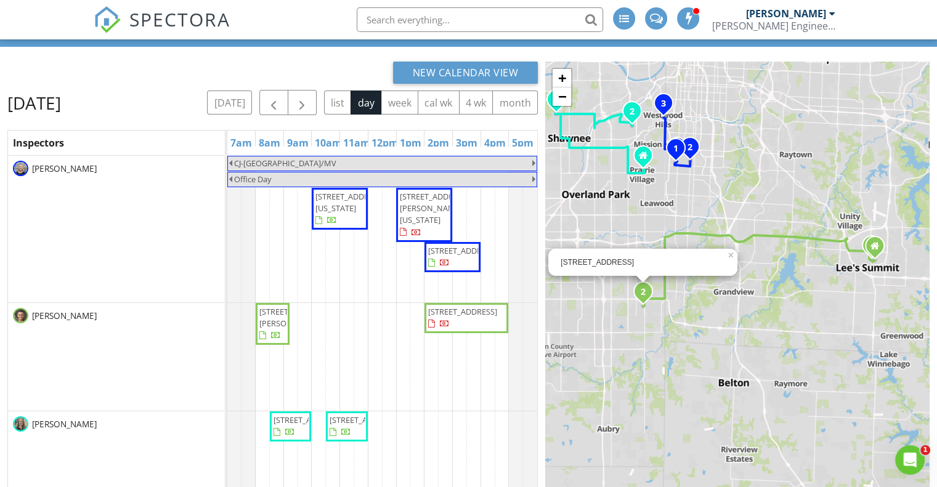
click at [596, 262] on div "13804 Alhambra Street, Overland Park, KS 66224" at bounding box center [643, 262] width 164 height 10
copy div "13804 Alhambra Street, Overland Park, KS 66224"
drag, startPoint x: 359, startPoint y: 276, endPoint x: 330, endPoint y: 245, distance: 43.1
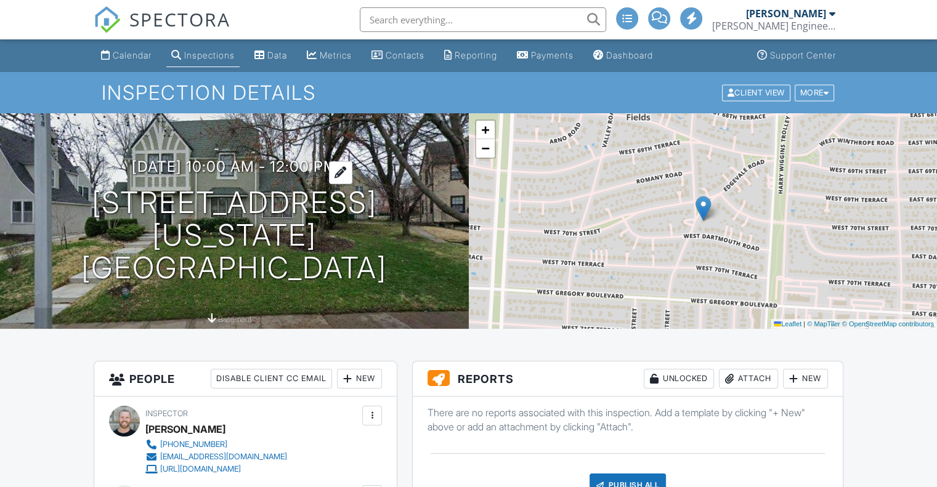
click at [237, 175] on h3 "08/28/2025 10:00 am - 12:00 pm" at bounding box center [234, 166] width 205 height 17
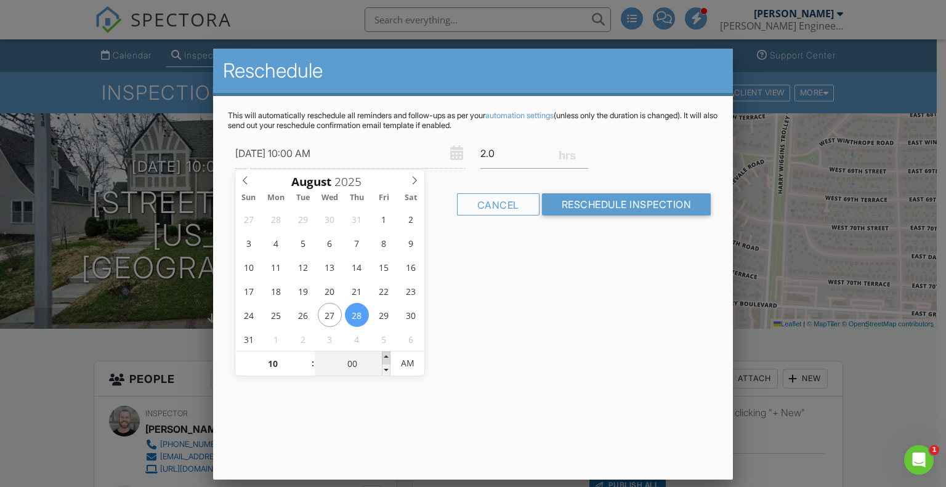
type input "08/28/2025 10:05 AM"
type input "05"
click at [385, 357] on span at bounding box center [386, 358] width 9 height 12
type input "08/28/2025 10:10 AM"
type input "10"
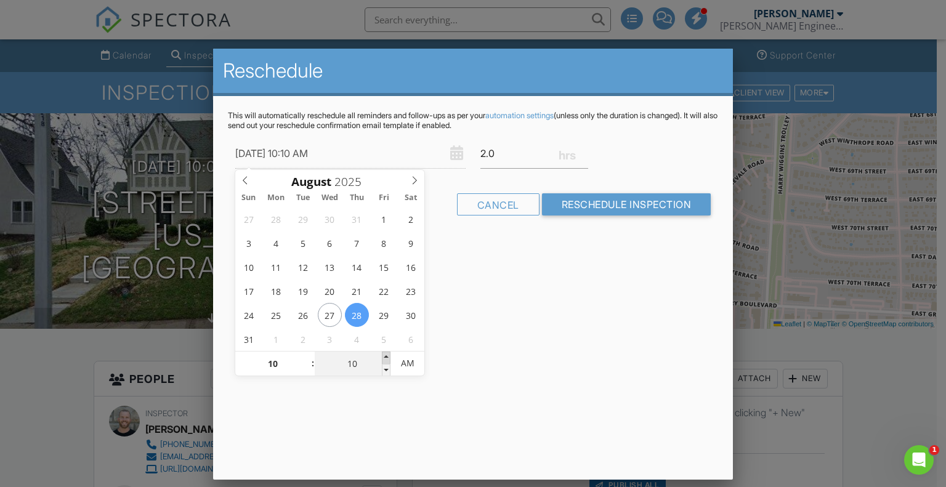
click at [385, 357] on span at bounding box center [386, 358] width 9 height 12
type input "08/28/2025 10:15 AM"
type input "15"
click at [385, 357] on span at bounding box center [386, 358] width 9 height 12
type input "08/28/2025 10:20 AM"
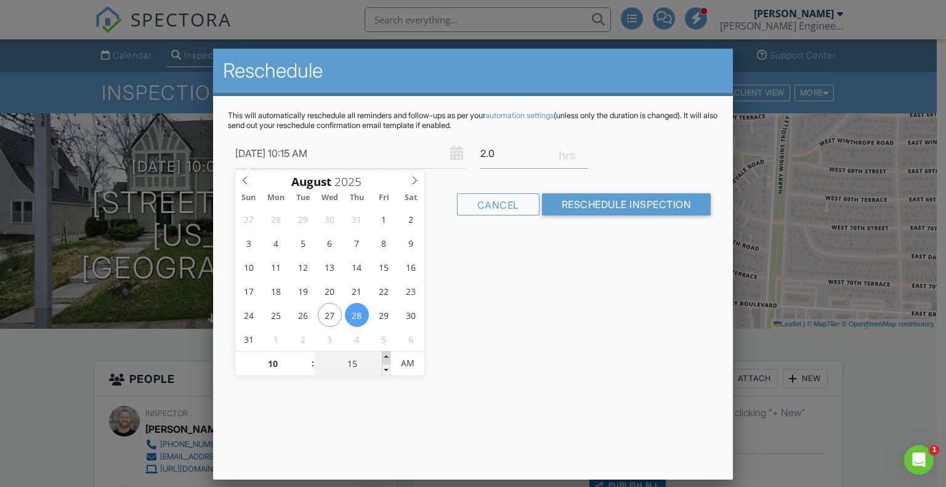
type input "20"
click at [385, 357] on span at bounding box center [386, 358] width 9 height 12
type input "08/28/2025 10:25 AM"
type input "25"
click at [385, 357] on span at bounding box center [386, 358] width 9 height 12
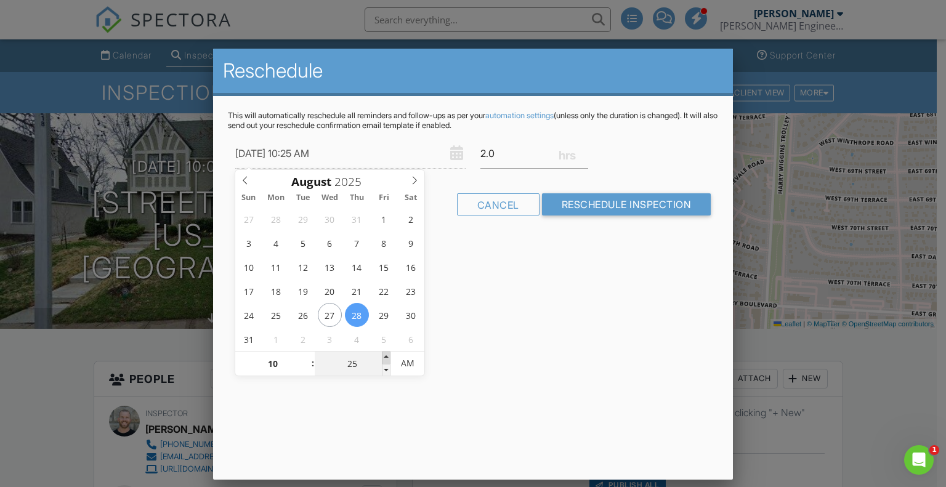
type input "08/28/2025 10:30 AM"
type input "30"
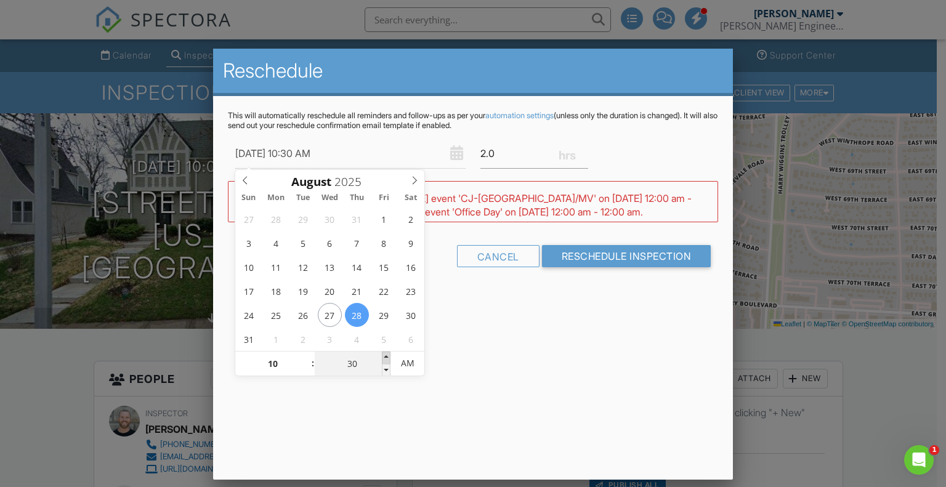
click at [385, 357] on span at bounding box center [386, 358] width 9 height 12
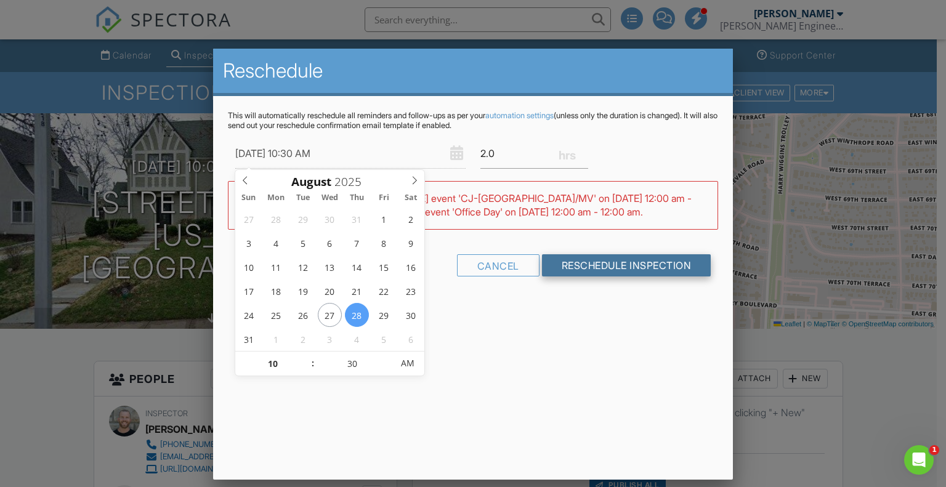
click at [590, 263] on input "Reschedule Inspection" at bounding box center [626, 265] width 169 height 22
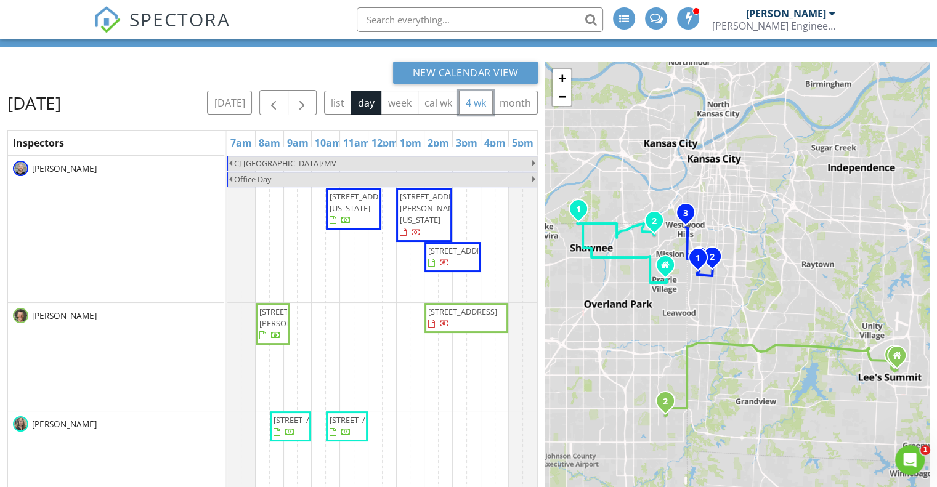
click at [459, 115] on button "4 wk" at bounding box center [476, 103] width 34 height 24
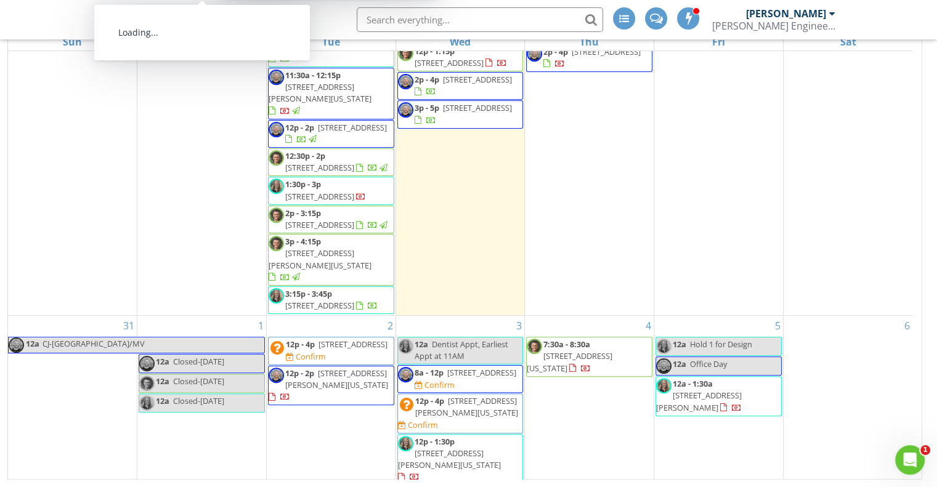
scroll to position [308, 0]
